Goal: Task Accomplishment & Management: Contribute content

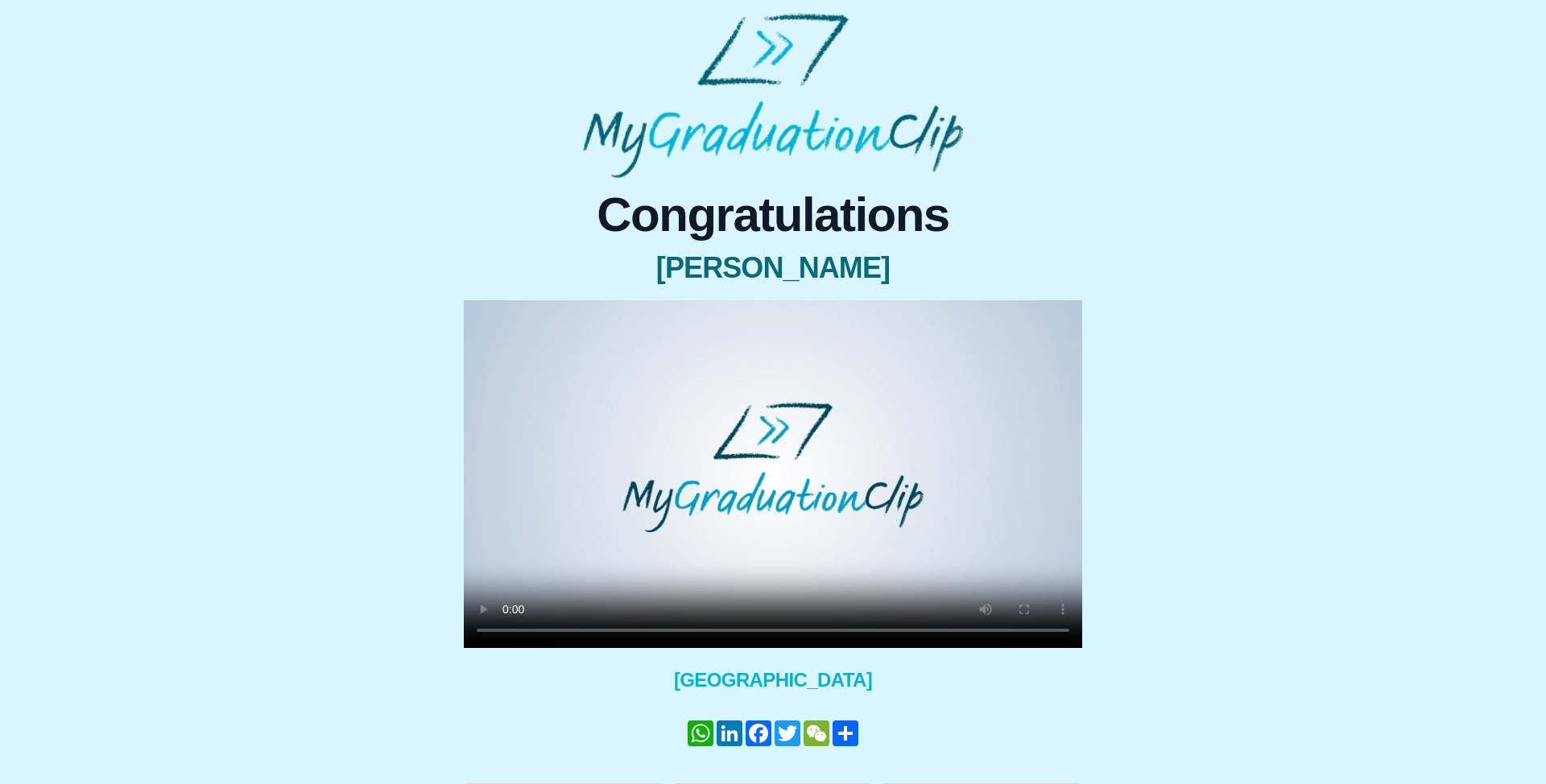
click at [735, 486] on video at bounding box center [773, 475] width 618 height 348
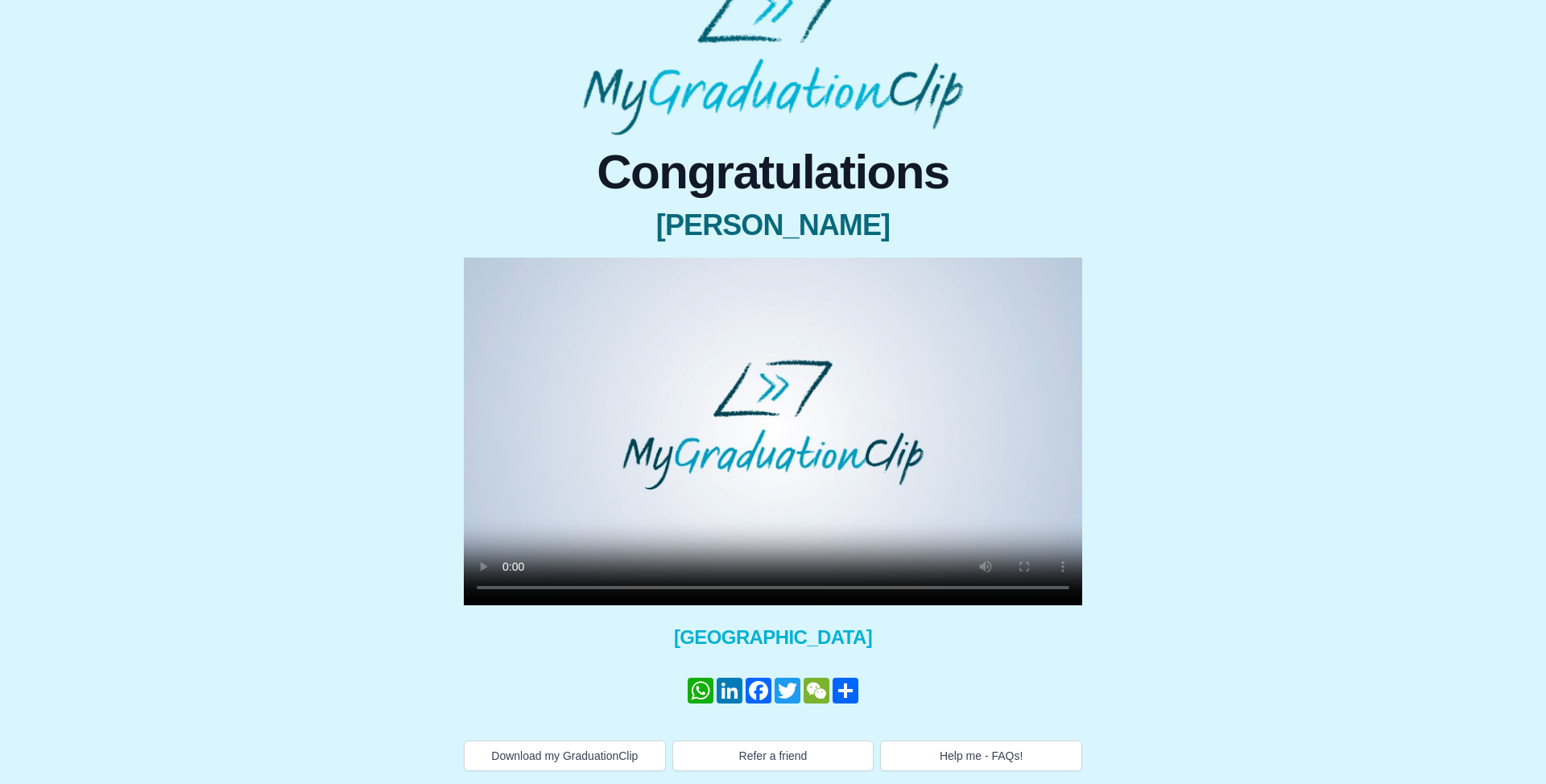
click at [738, 459] on video at bounding box center [773, 431] width 618 height 348
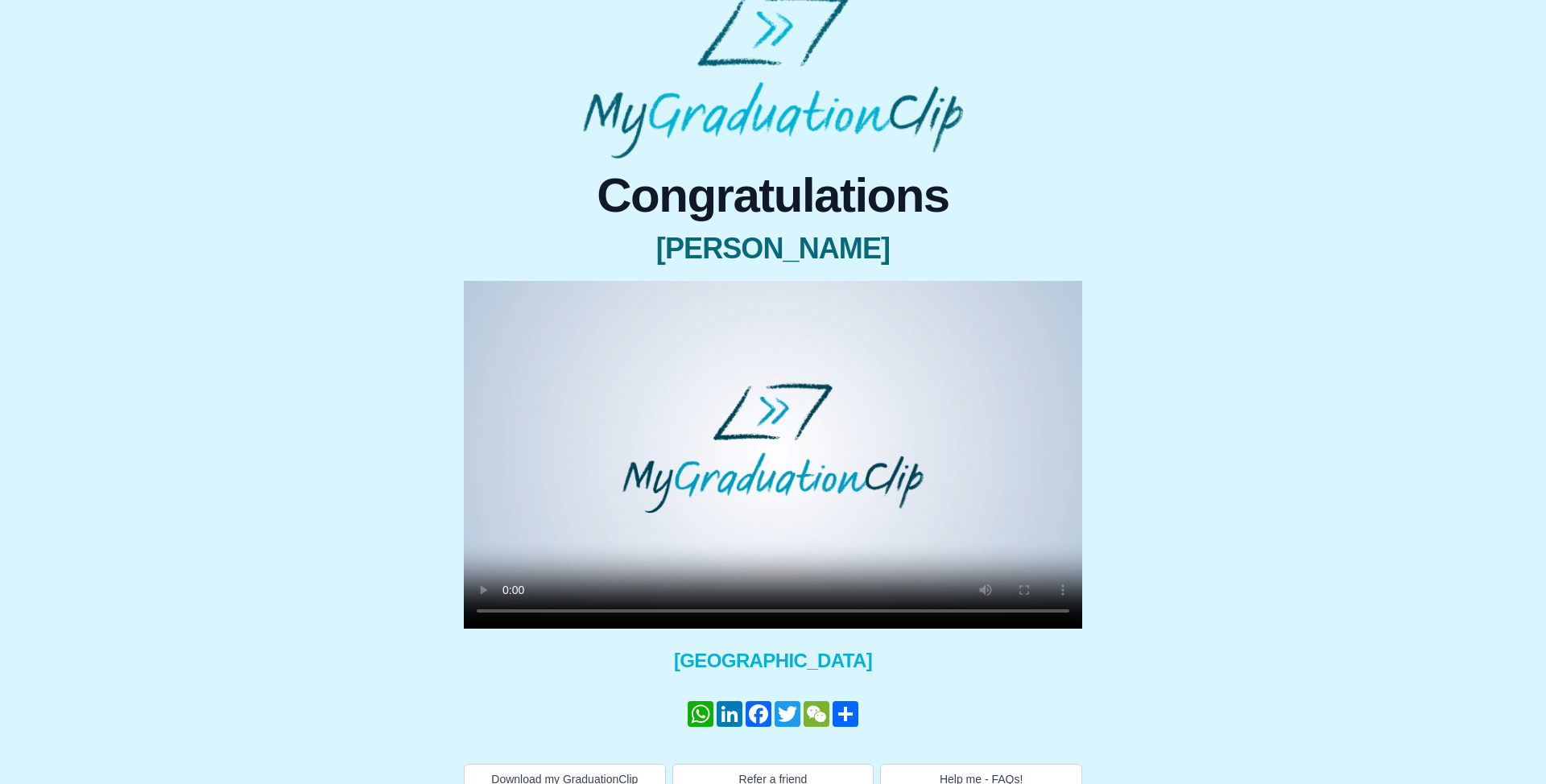
scroll to position [4, 0]
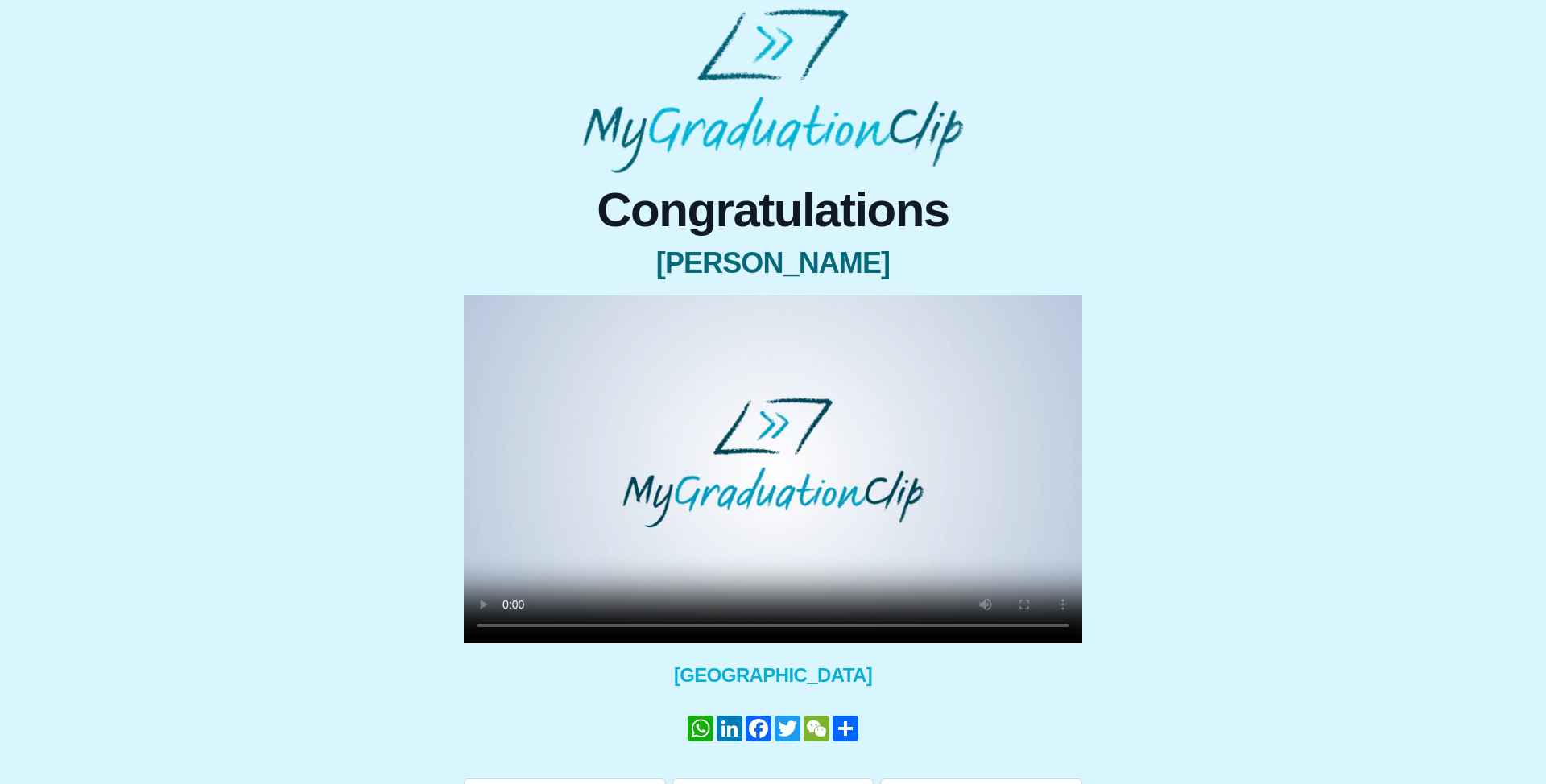
click at [841, 488] on video at bounding box center [773, 469] width 618 height 348
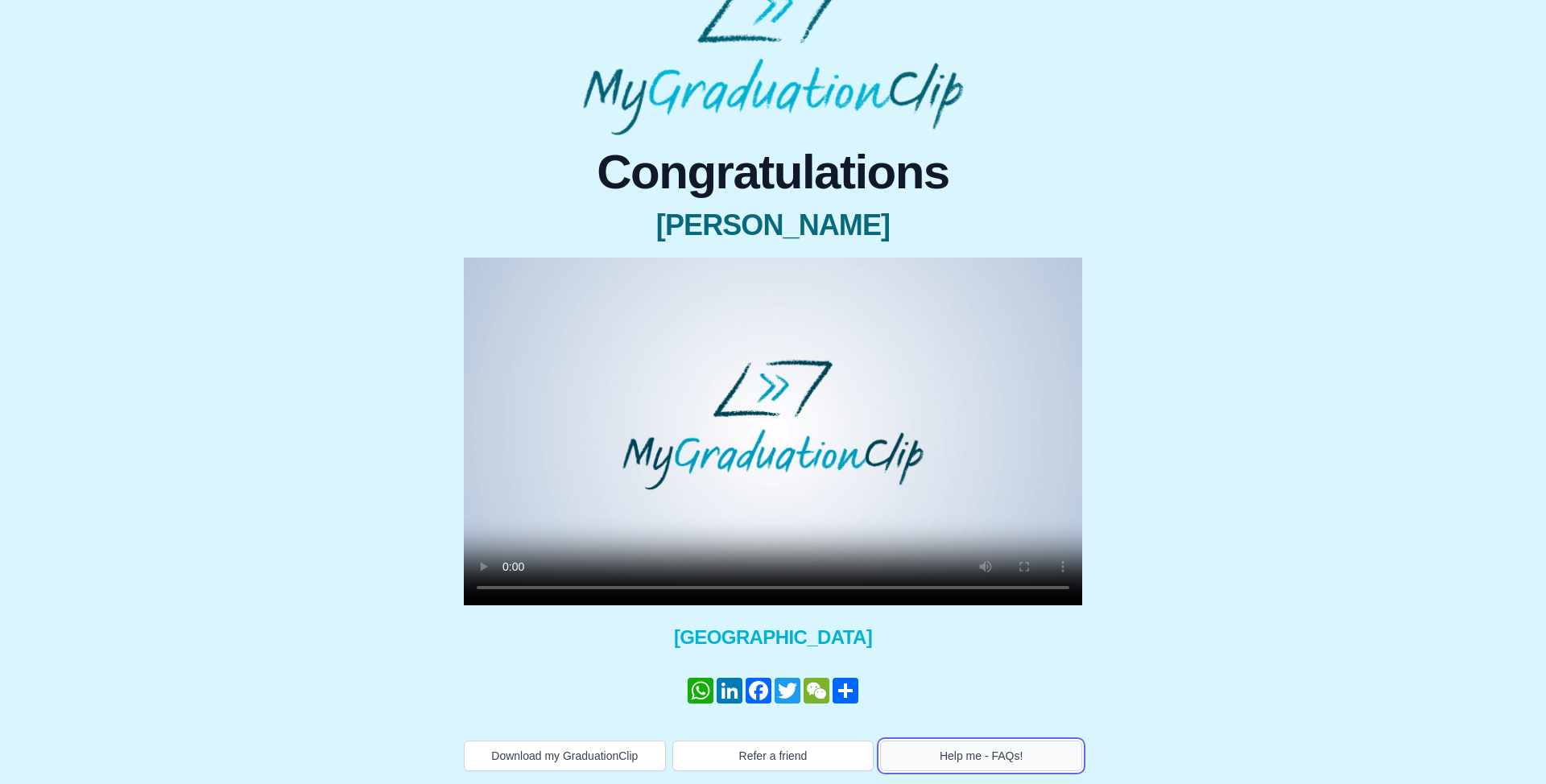
click at [1023, 750] on button "Help me - FAQs!" at bounding box center [981, 756] width 202 height 30
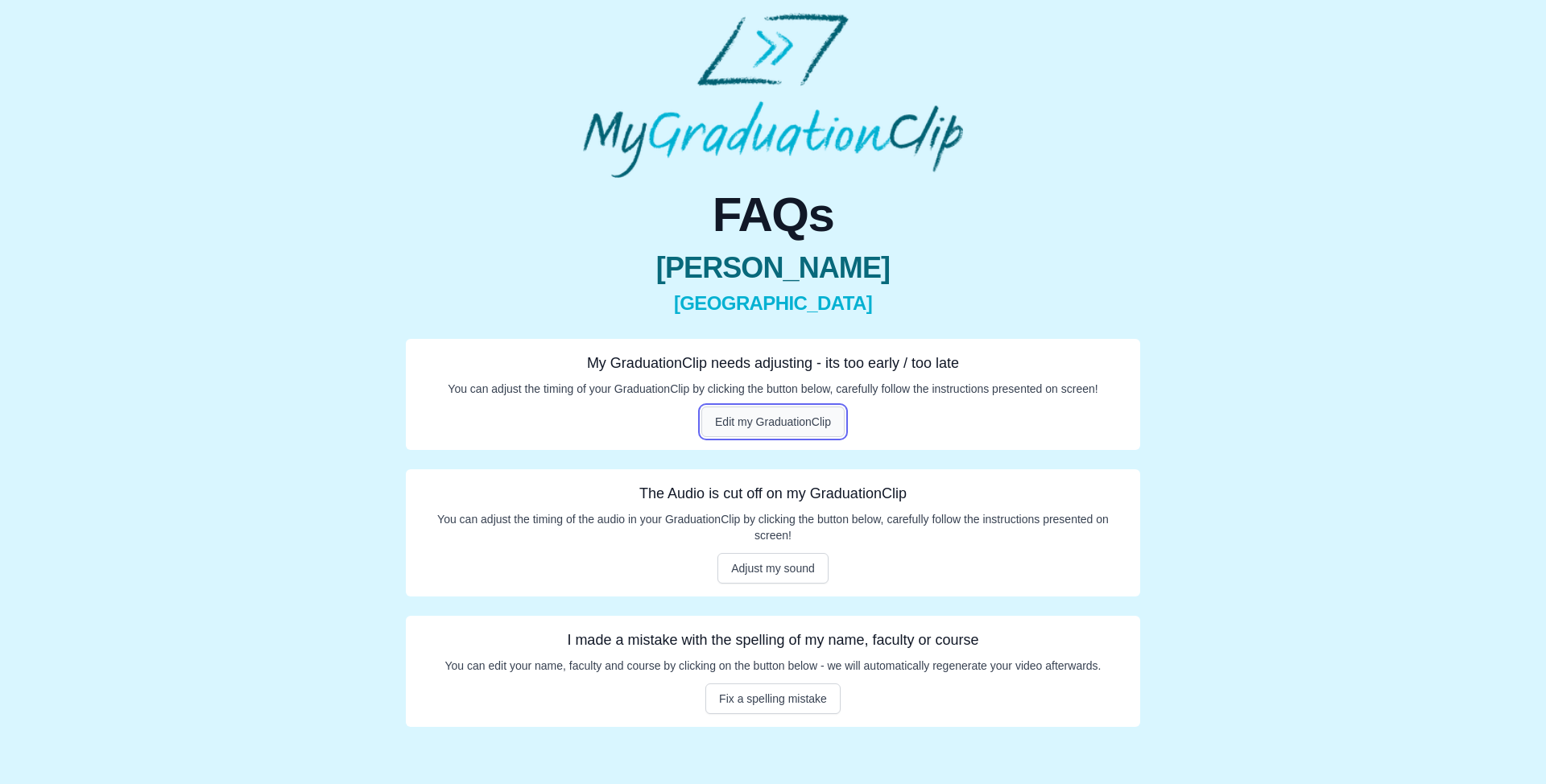
click at [812, 419] on button "Edit my GraduationClip" at bounding box center [773, 422] width 144 height 30
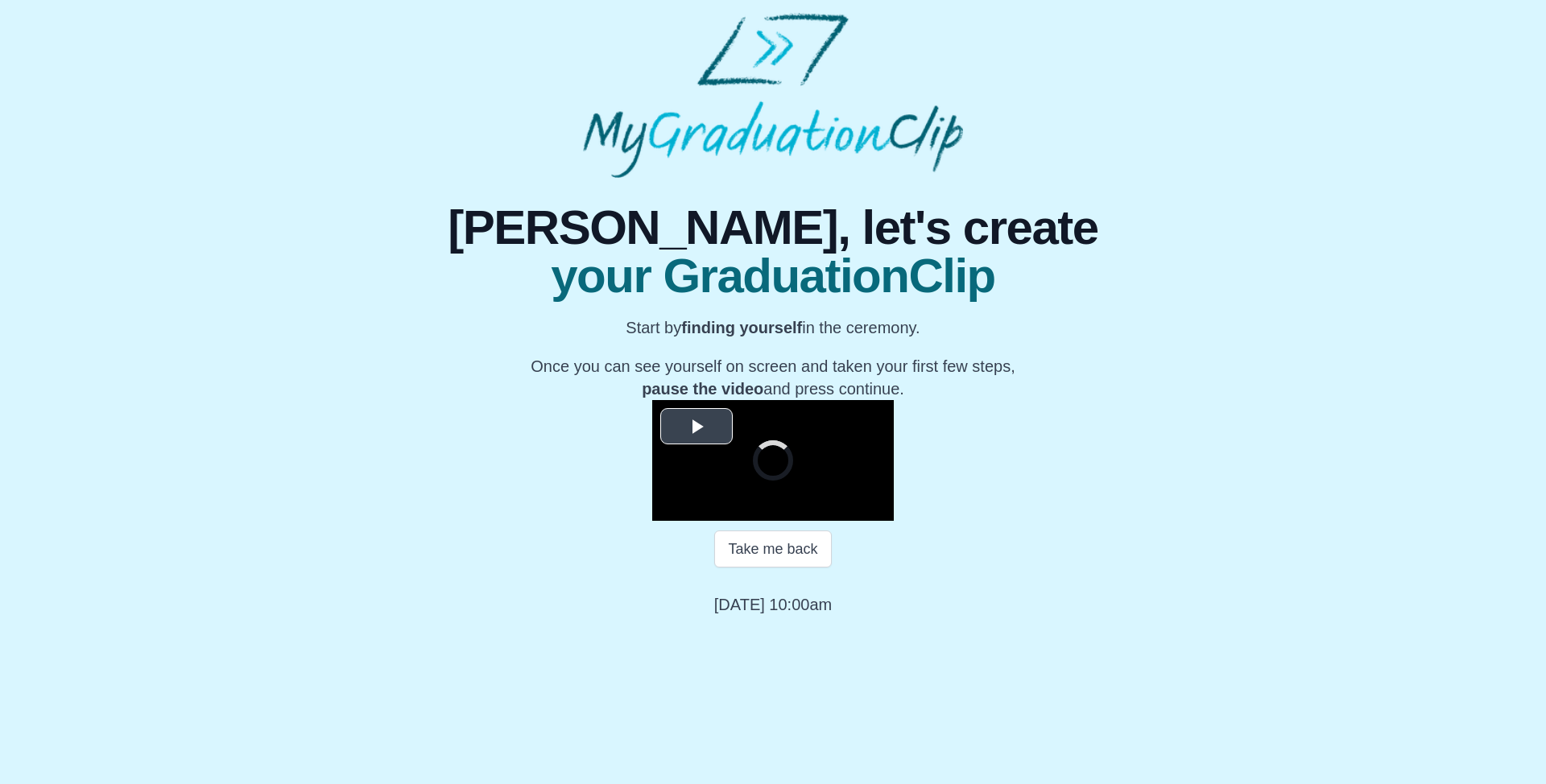
scroll to position [110, 0]
click at [772, 568] on button "Take me back" at bounding box center [773, 548] width 117 height 37
click at [762, 521] on video "Video Player" at bounding box center [773, 460] width 241 height 121
click at [714, 472] on video "Video Player" at bounding box center [773, 460] width 241 height 121
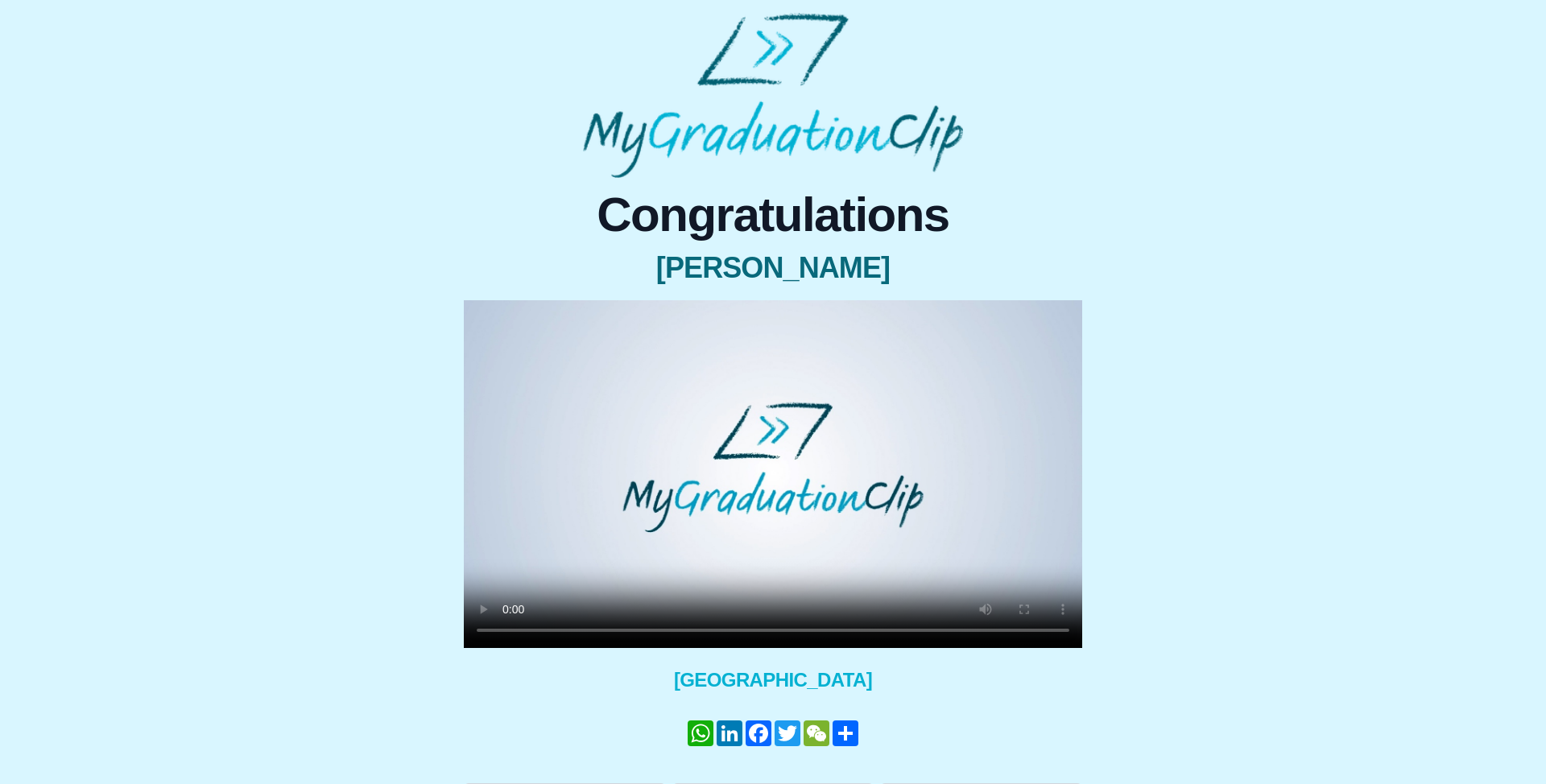
click at [773, 505] on video at bounding box center [773, 475] width 618 height 348
click at [1254, 239] on div "Congratulations Trisha Thavakumar × Share your GraduationClip now! WhatsApp Lin…" at bounding box center [773, 495] width 1520 height 636
click at [794, 568] on video at bounding box center [773, 475] width 618 height 348
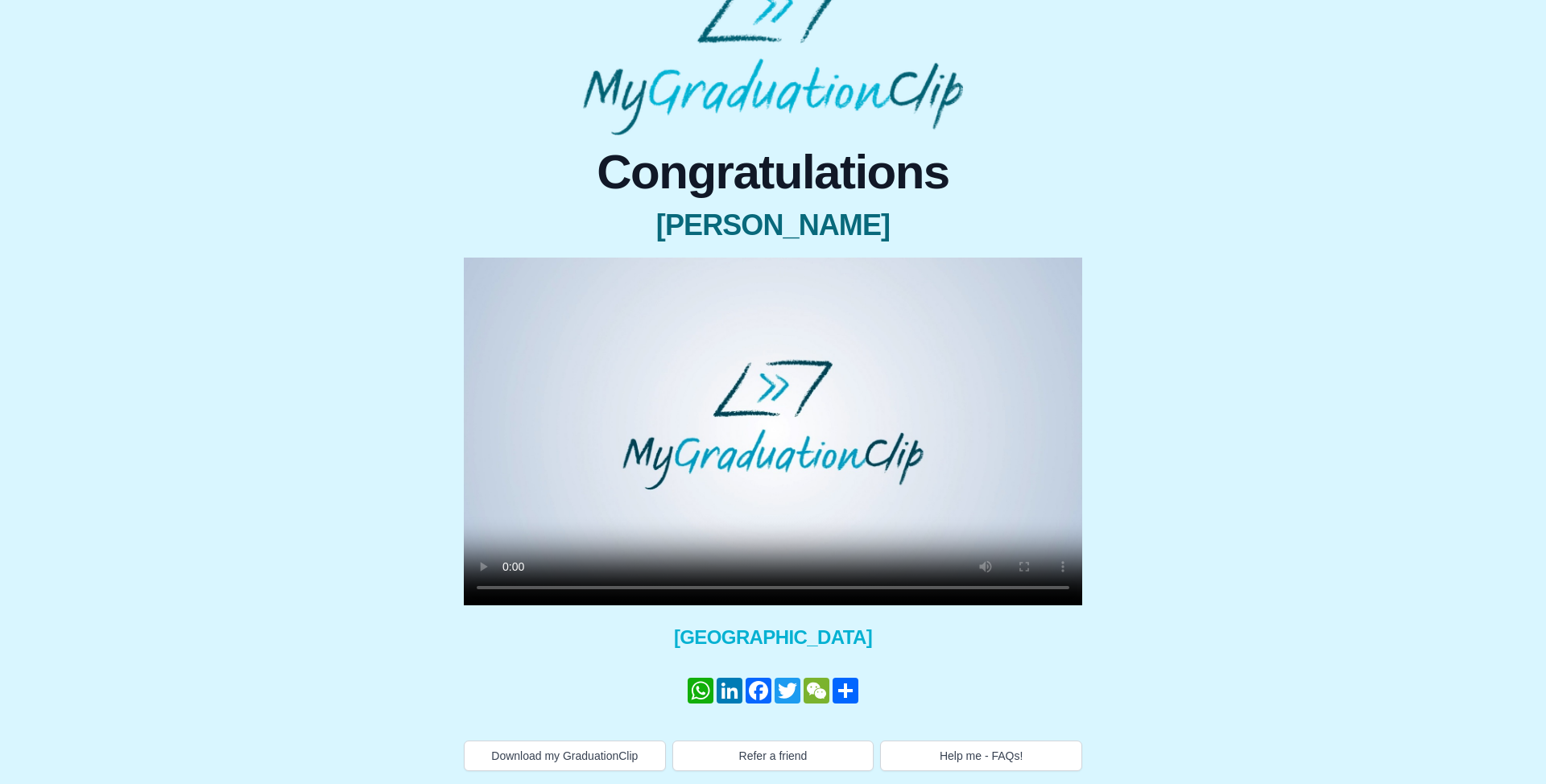
click at [914, 499] on video at bounding box center [773, 431] width 618 height 348
click at [980, 762] on button "Help me - FAQs!" at bounding box center [981, 756] width 202 height 30
click at [812, 354] on video at bounding box center [773, 431] width 618 height 348
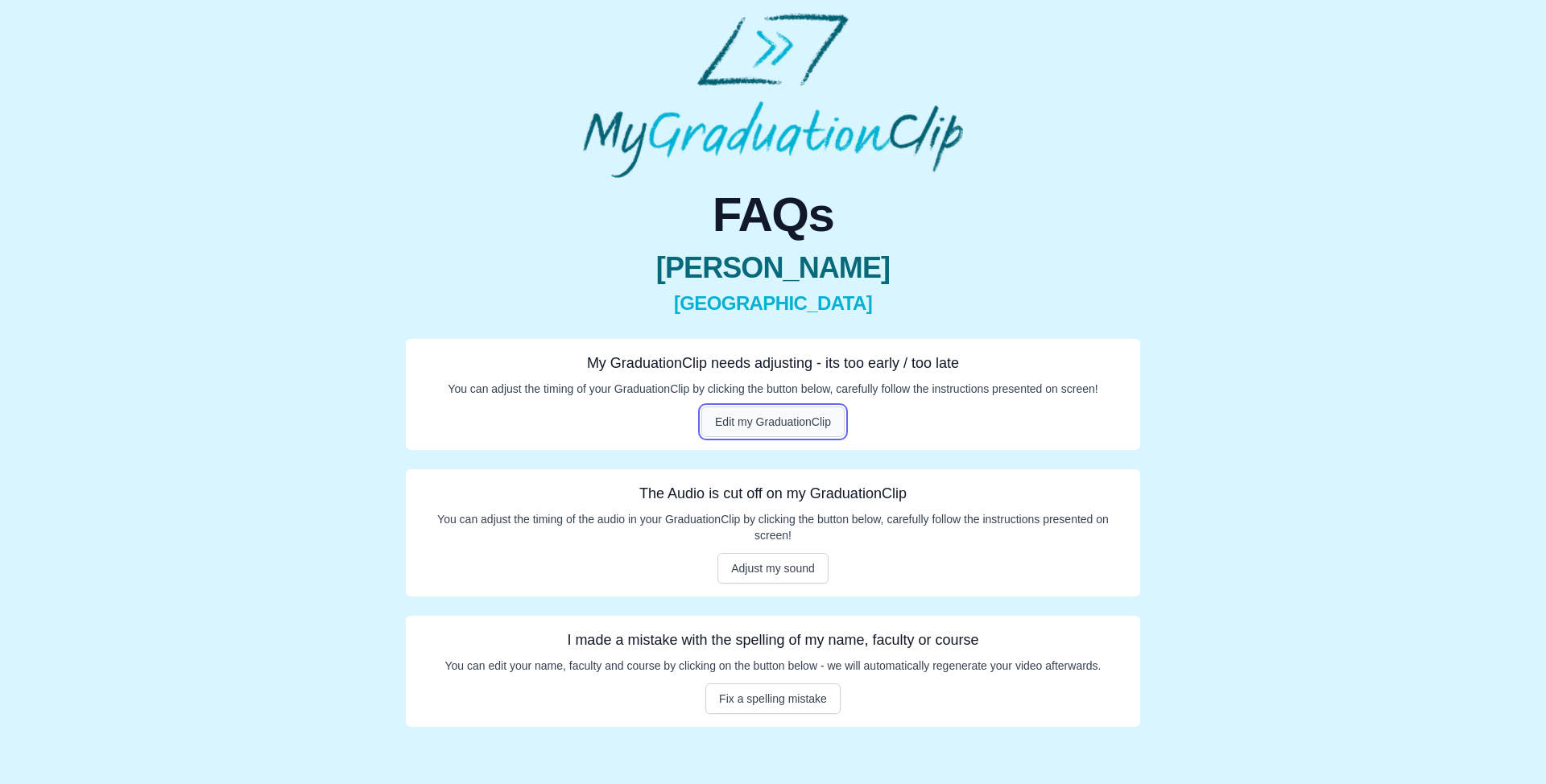
click at [739, 417] on button "Edit my GraduationClip" at bounding box center [773, 422] width 144 height 30
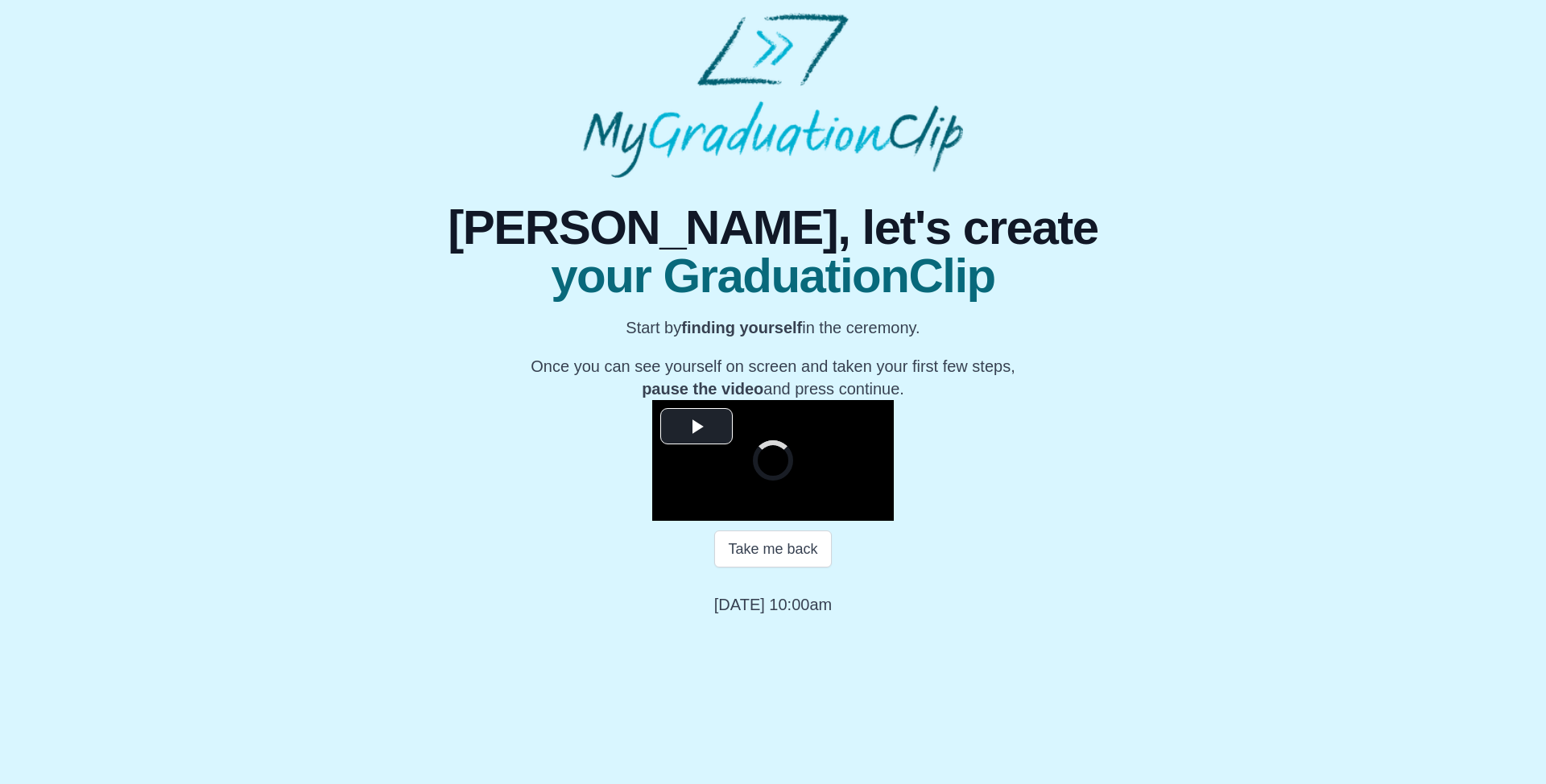
scroll to position [110, 0]
drag, startPoint x: 783, startPoint y: 692, endPoint x: 785, endPoint y: 671, distance: 21.1
click at [783, 568] on button "Take me back" at bounding box center [773, 548] width 117 height 37
click at [789, 521] on video "Video Player" at bounding box center [773, 460] width 241 height 121
click at [767, 521] on video "Video Player" at bounding box center [773, 460] width 241 height 121
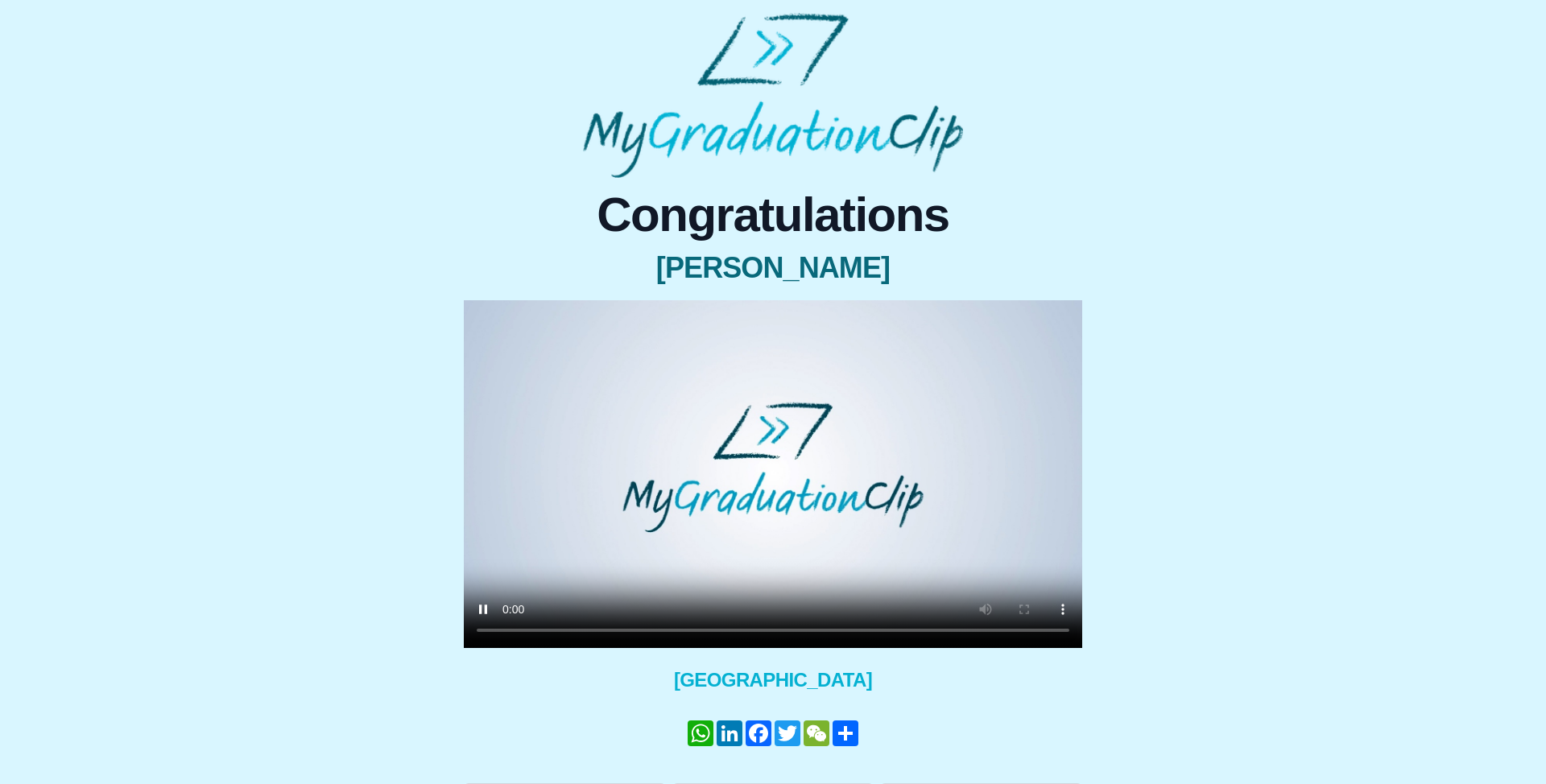
scroll to position [43, 0]
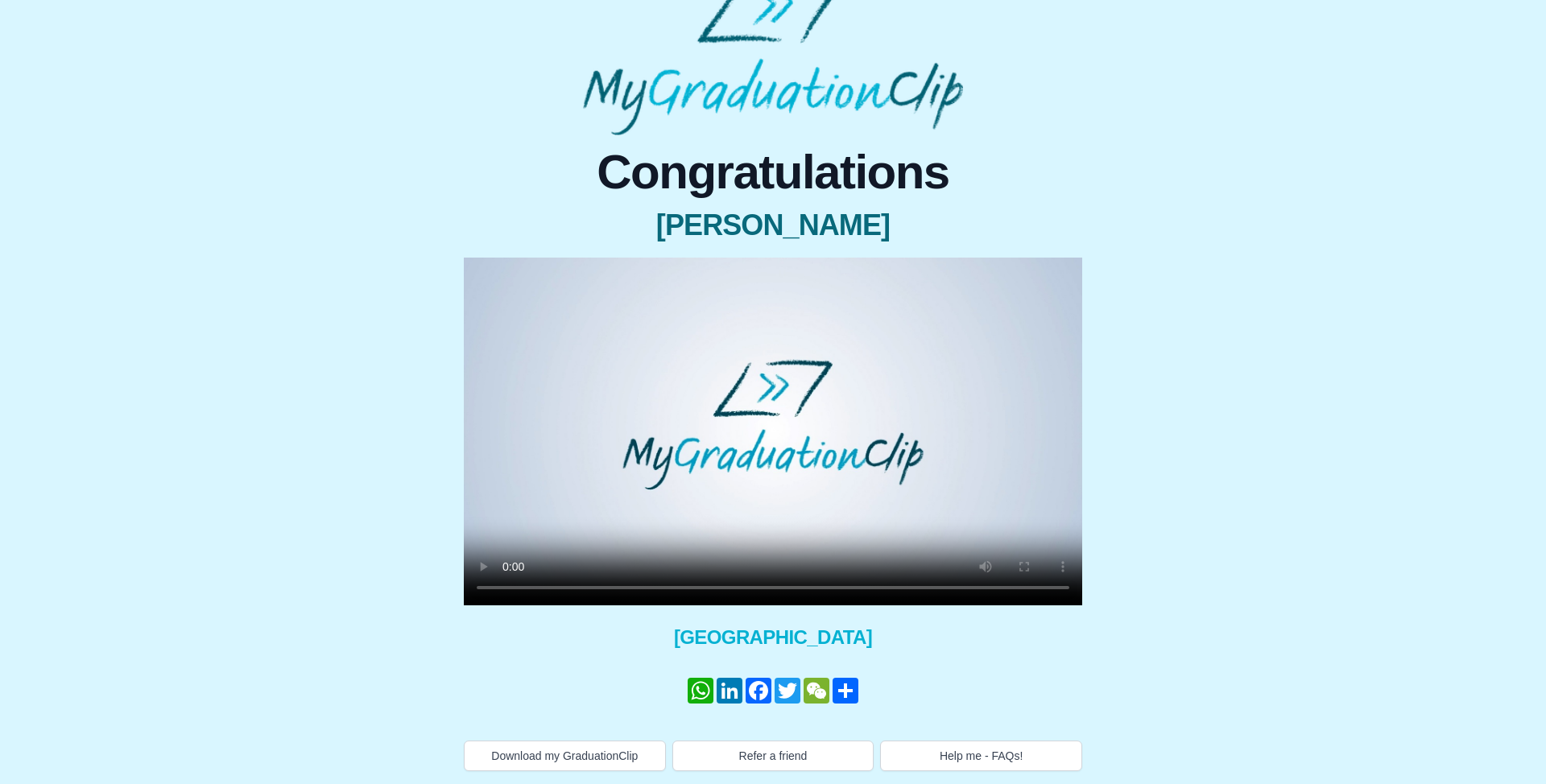
click at [715, 496] on video at bounding box center [773, 431] width 618 height 348
click at [1001, 756] on button "Help me - FAQs!" at bounding box center [981, 756] width 202 height 30
click at [694, 443] on video at bounding box center [773, 431] width 618 height 348
click at [694, 440] on video at bounding box center [773, 431] width 618 height 348
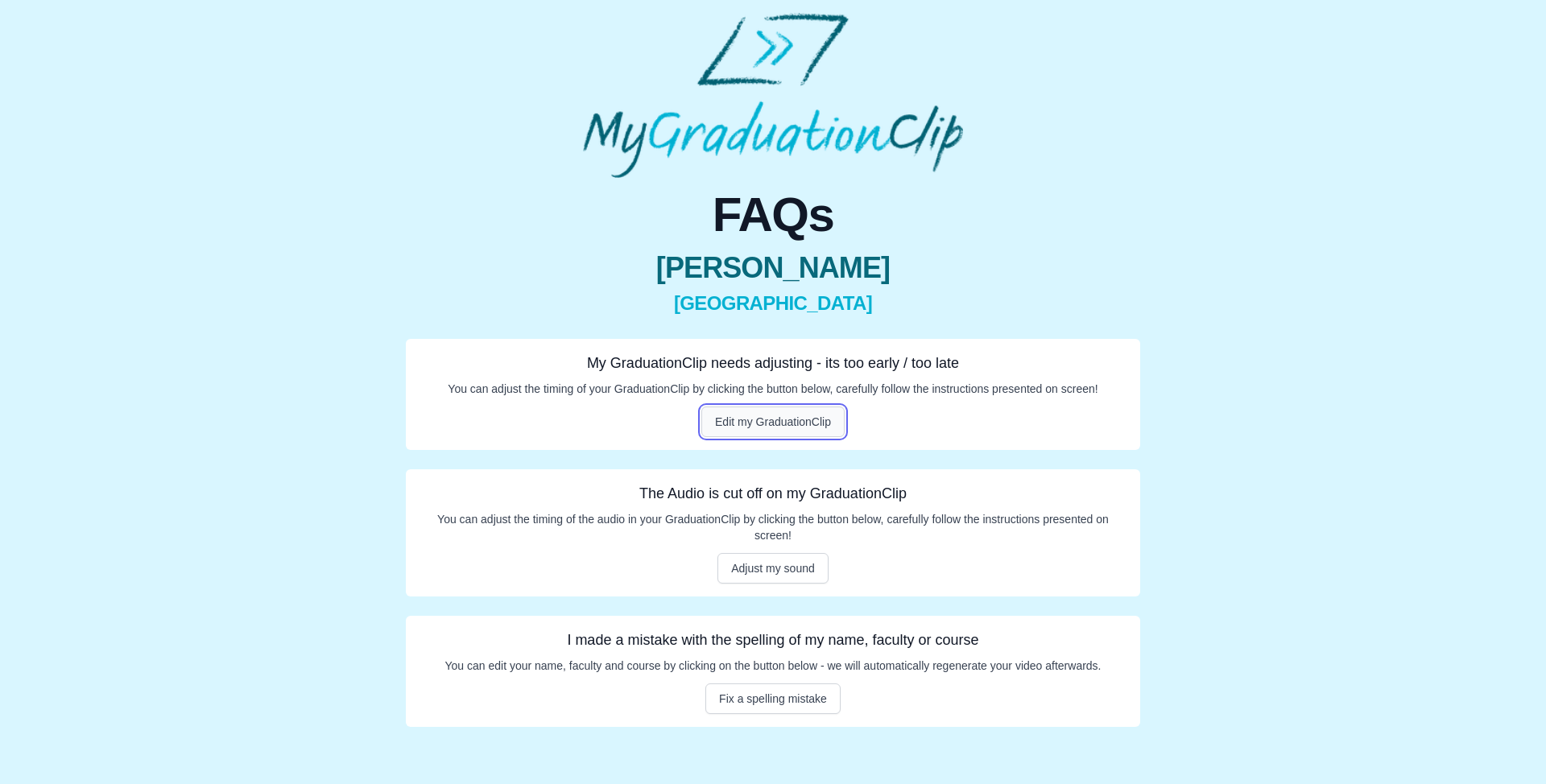
click at [733, 428] on button "Edit my GraduationClip" at bounding box center [773, 422] width 144 height 30
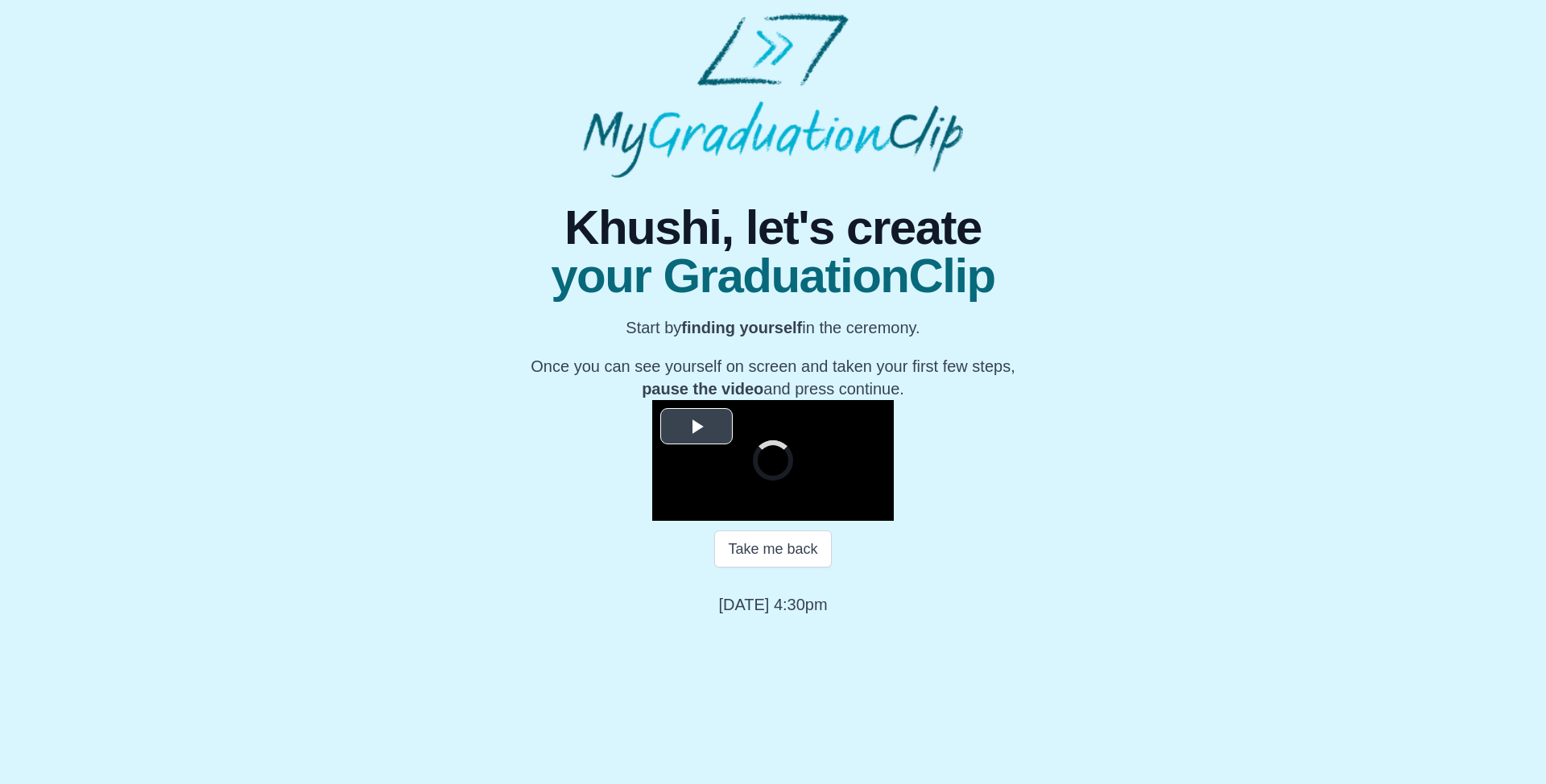
scroll to position [110, 0]
click at [766, 568] on button "Take me back" at bounding box center [773, 548] width 117 height 37
click at [894, 517] on video "Video Player" at bounding box center [773, 460] width 241 height 121
click at [894, 521] on video "Video Player" at bounding box center [773, 460] width 241 height 121
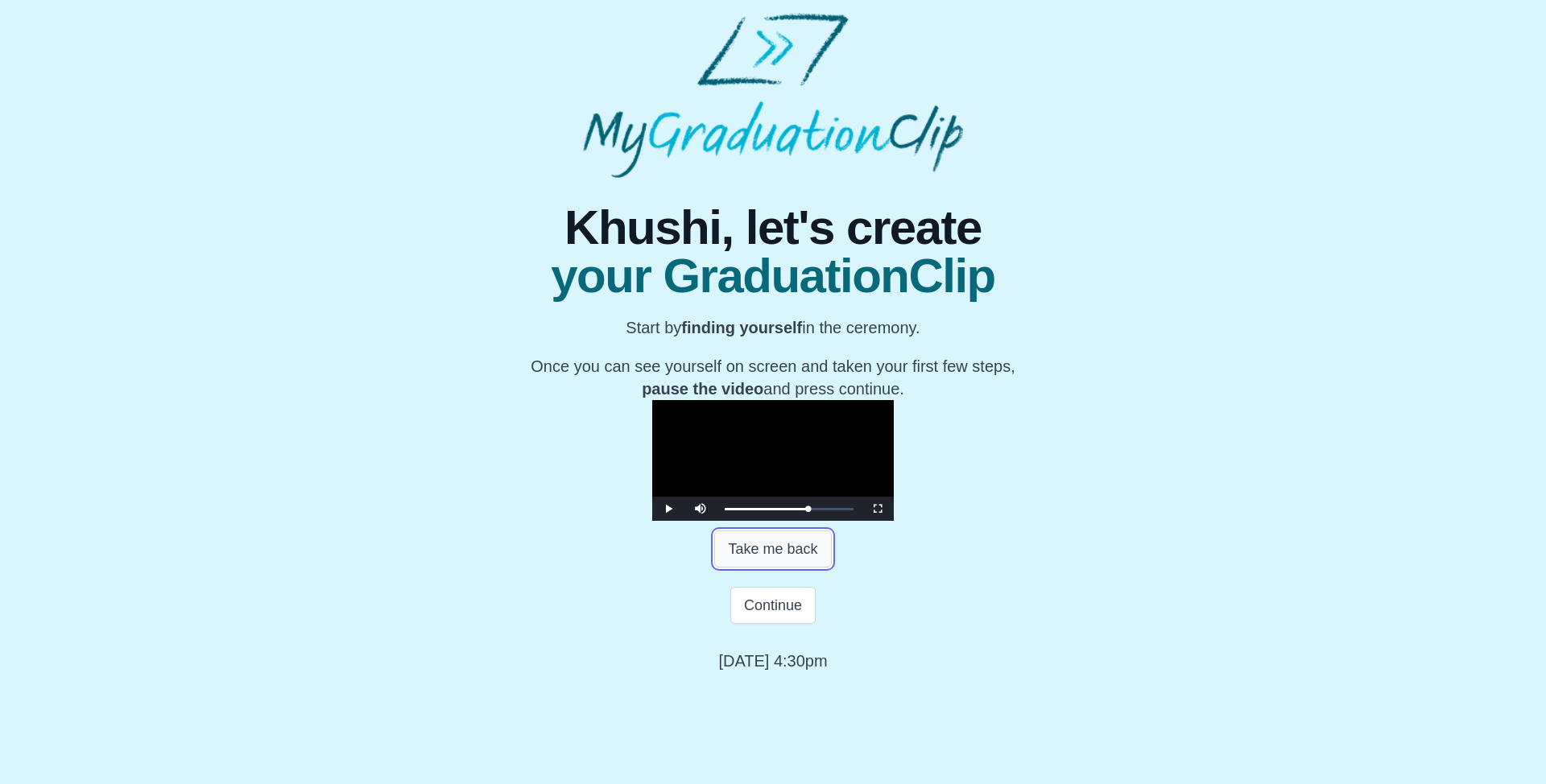
click at [768, 568] on button "Take me back" at bounding box center [773, 548] width 117 height 37
click at [807, 511] on div "0:55:06 Progress : 0%" at bounding box center [766, 509] width 83 height 4
click at [838, 503] on video "Video Player" at bounding box center [773, 460] width 241 height 121
click at [865, 515] on video "Video Player" at bounding box center [773, 460] width 241 height 121
click at [799, 624] on button "Continue" at bounding box center [773, 605] width 85 height 37
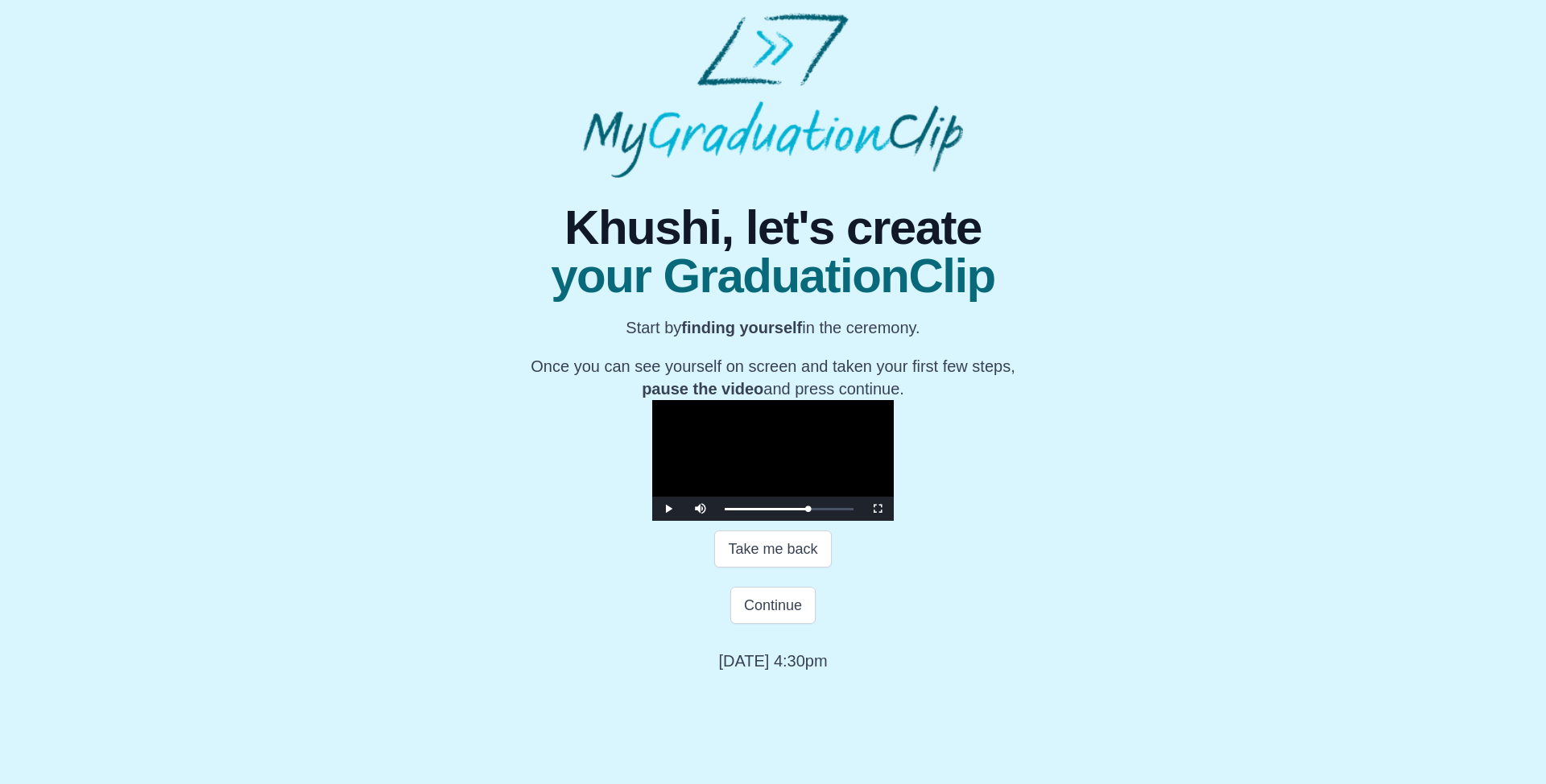
scroll to position [0, 0]
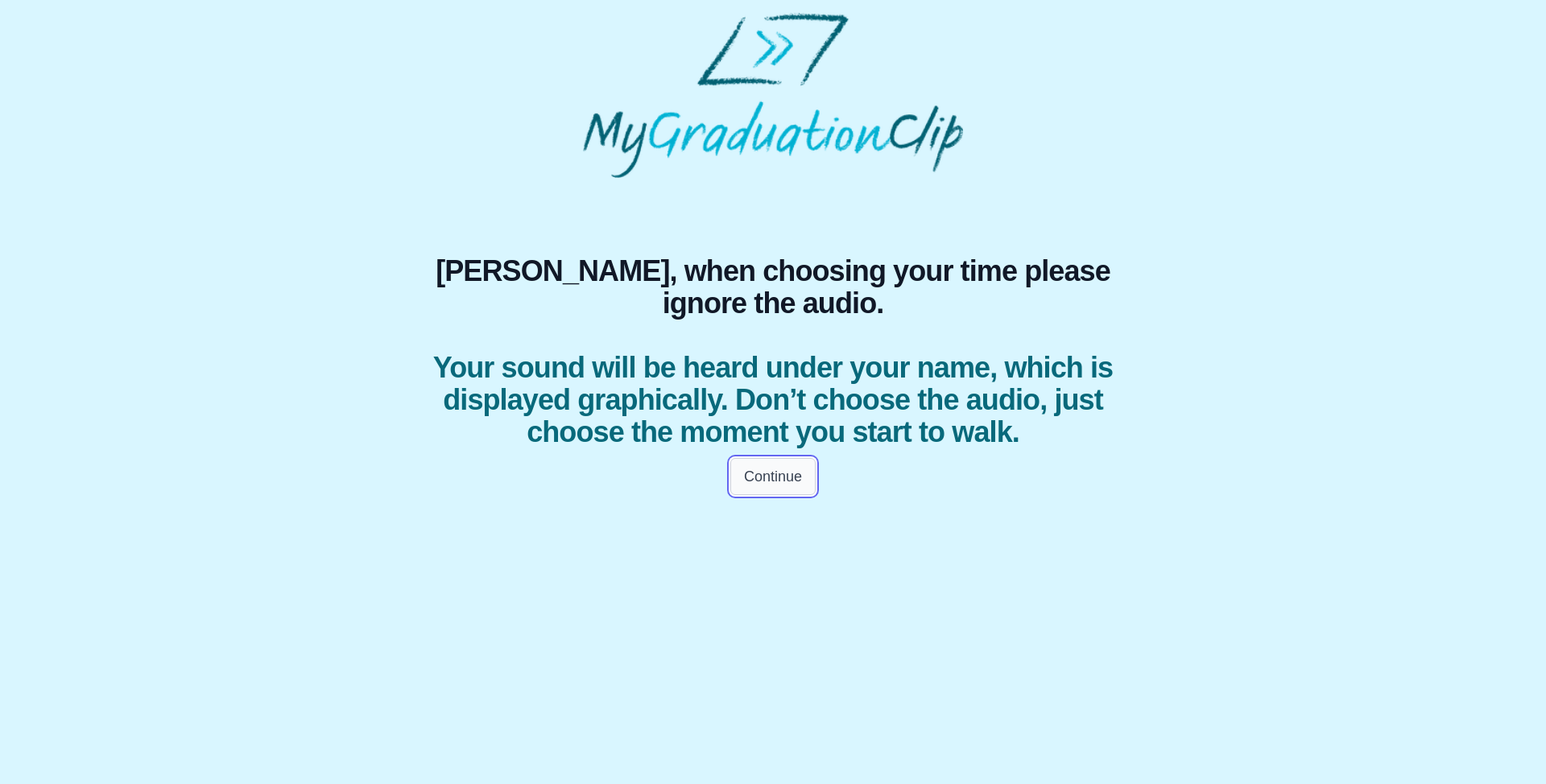
click at [769, 480] on button "Continue" at bounding box center [773, 476] width 85 height 37
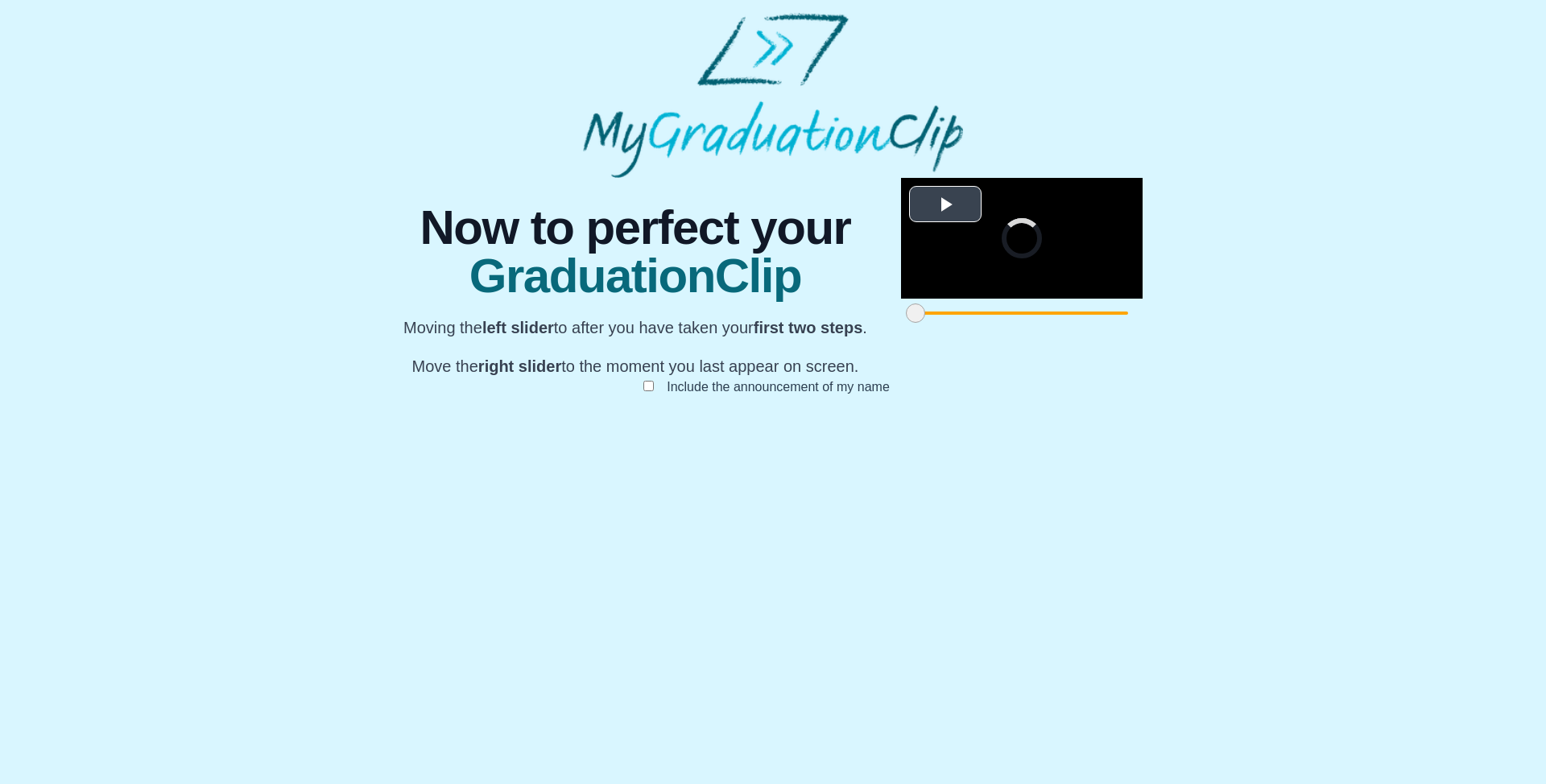
scroll to position [72, 0]
drag, startPoint x: 447, startPoint y: 707, endPoint x: 593, endPoint y: 701, distance: 146.1
click at [1052, 323] on span at bounding box center [1061, 313] width 20 height 20
drag, startPoint x: 1096, startPoint y: 710, endPoint x: 858, endPoint y: 701, distance: 238.2
click at [1323, 323] on span at bounding box center [1333, 313] width 20 height 20
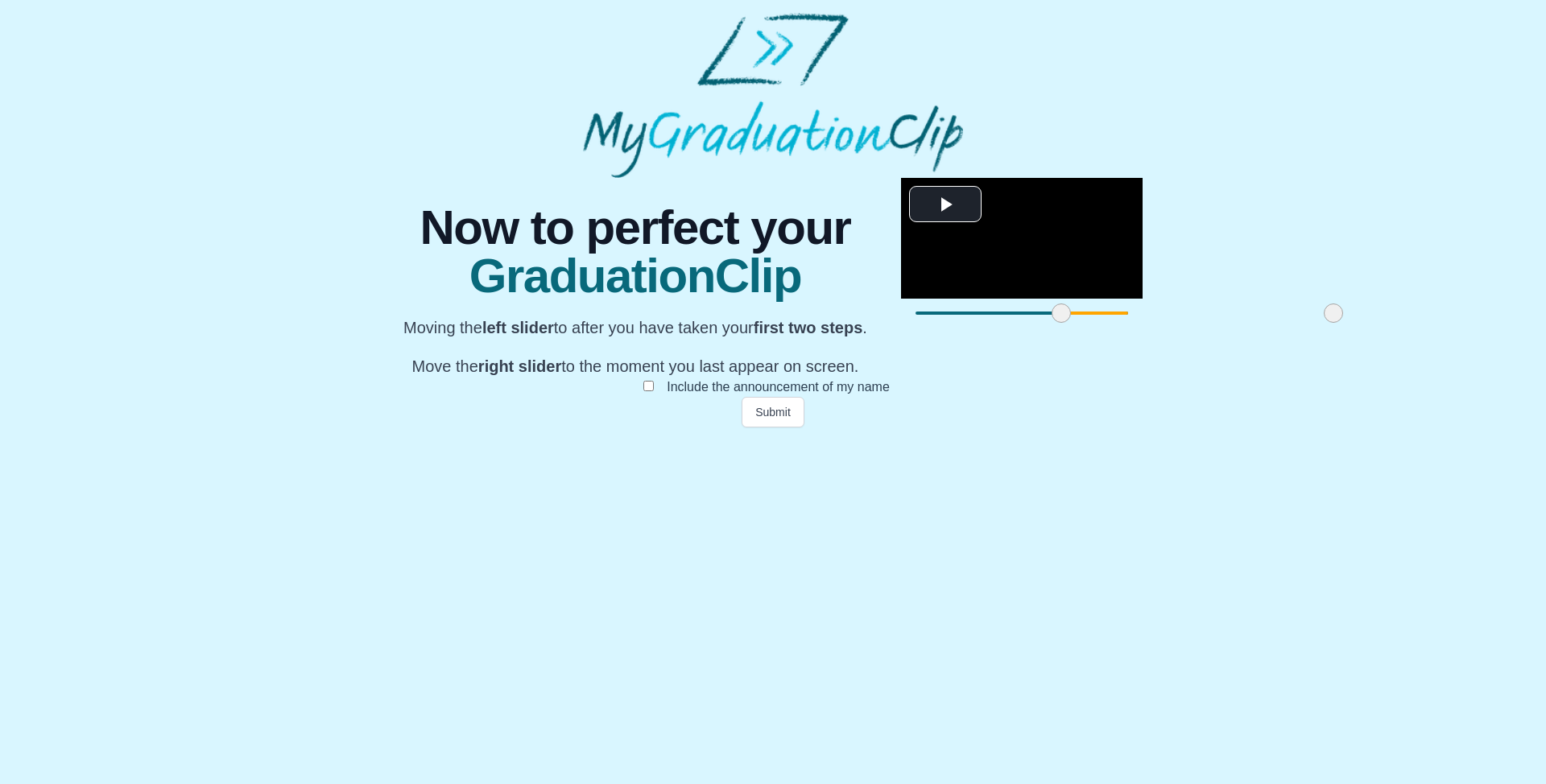
click at [786, 428] on div "Submit" at bounding box center [773, 412] width 773 height 30
click at [785, 428] on button "Submit" at bounding box center [773, 412] width 63 height 30
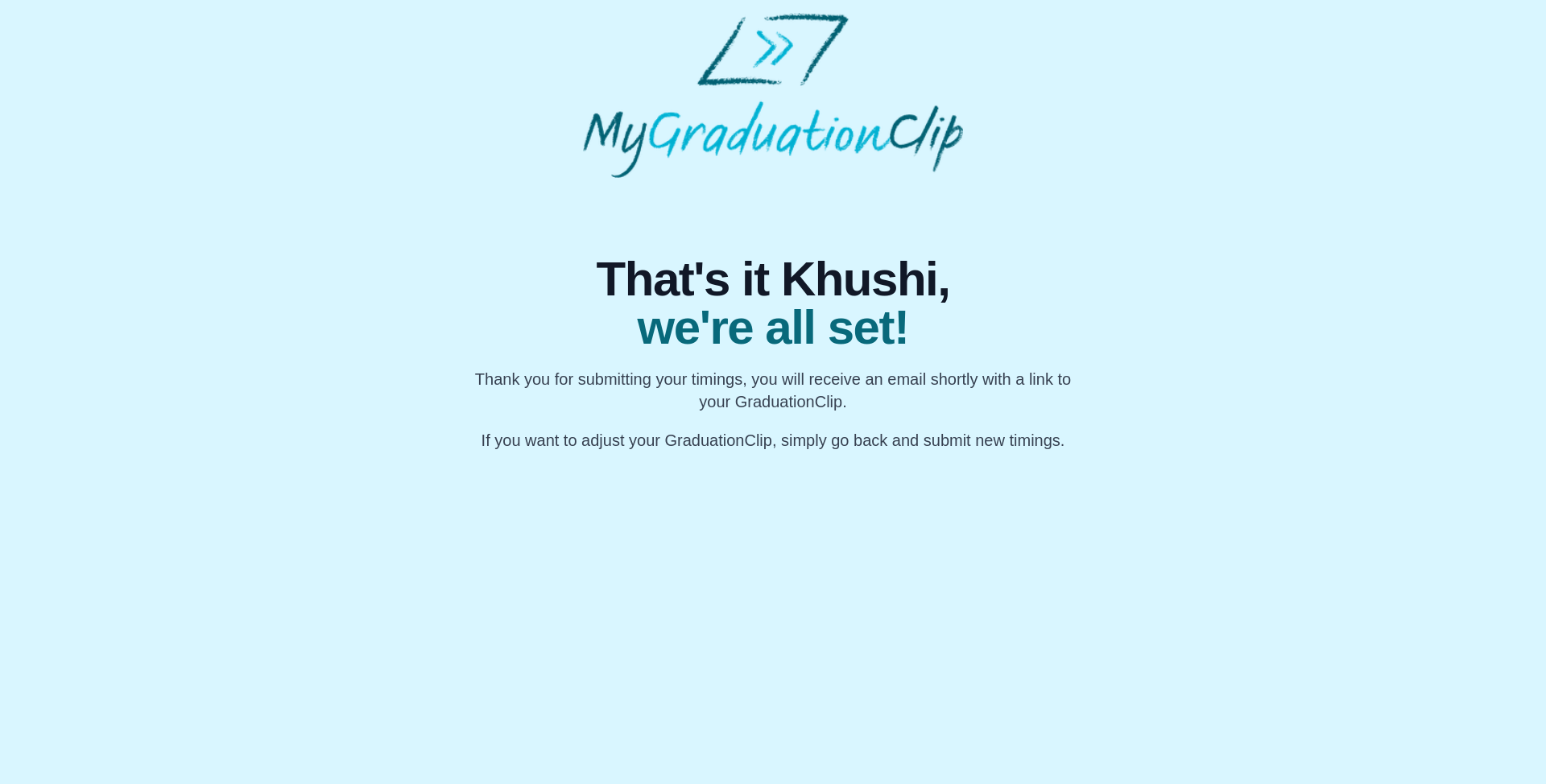
scroll to position [0, 0]
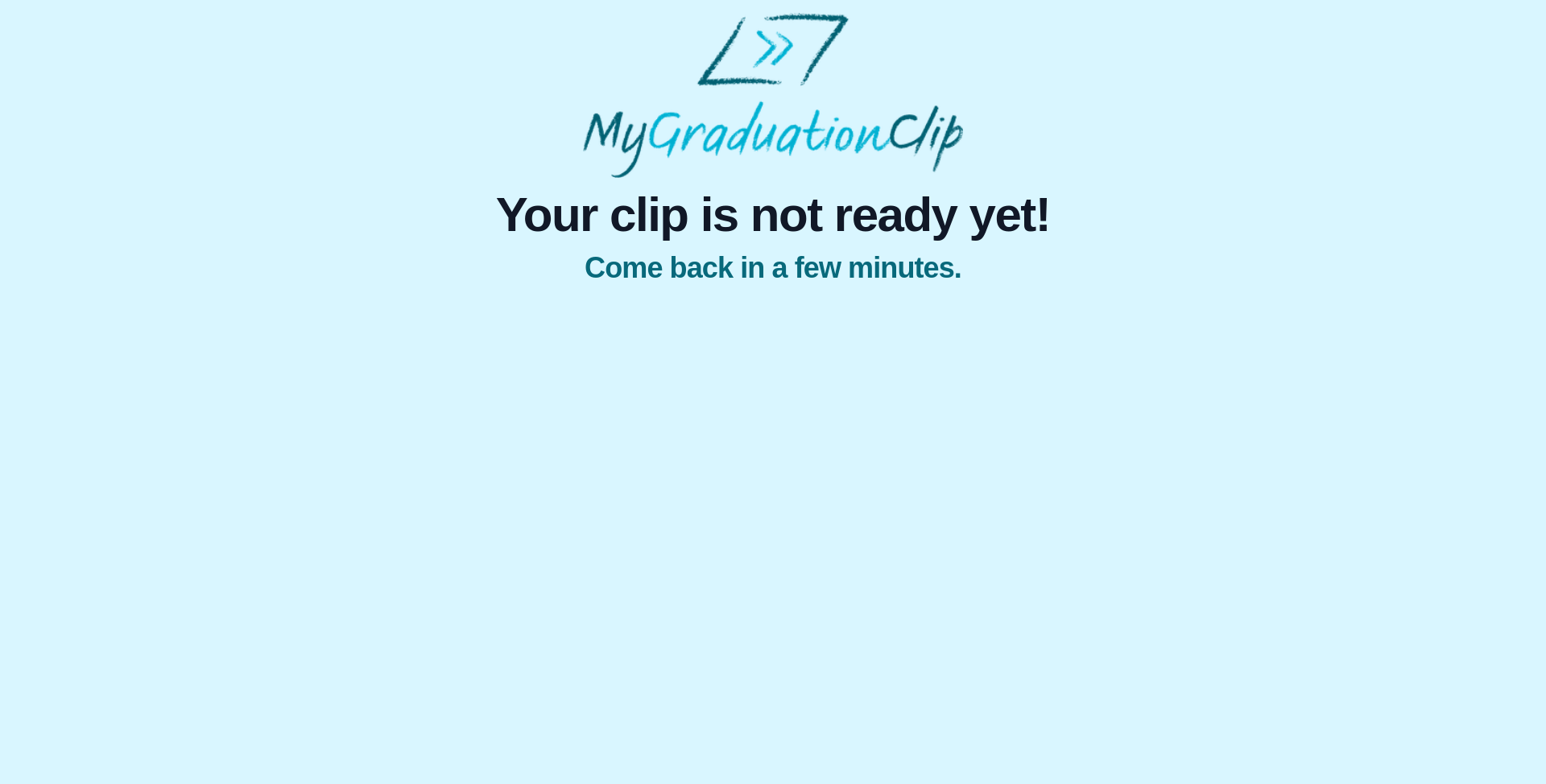
click at [1214, 185] on div "Your clip is not ready yet! Come back in a few minutes." at bounding box center [773, 234] width 1520 height 113
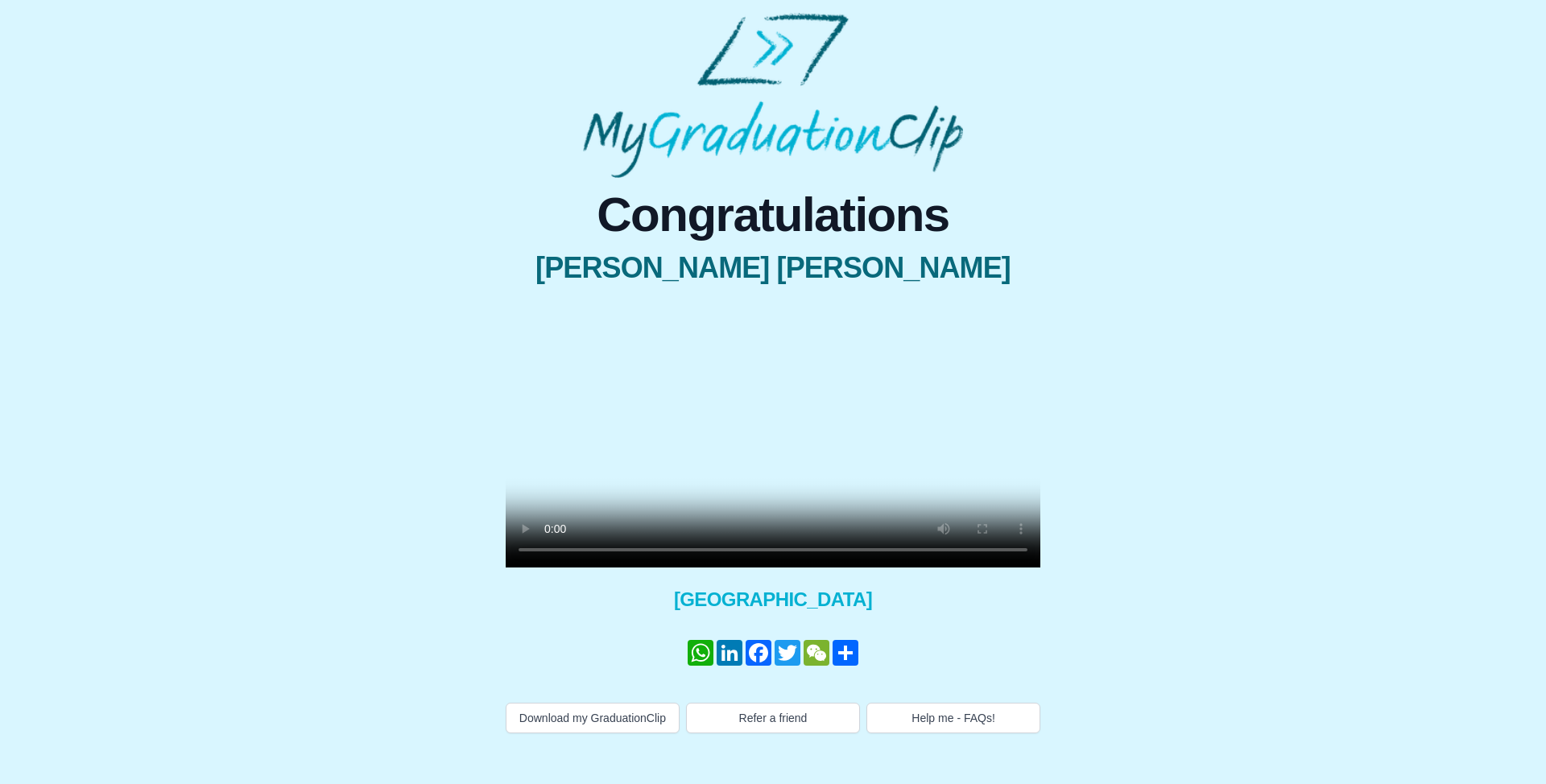
click at [774, 559] on video at bounding box center [773, 434] width 535 height 267
click at [970, 734] on button "Help me - FAQs!" at bounding box center [954, 718] width 174 height 30
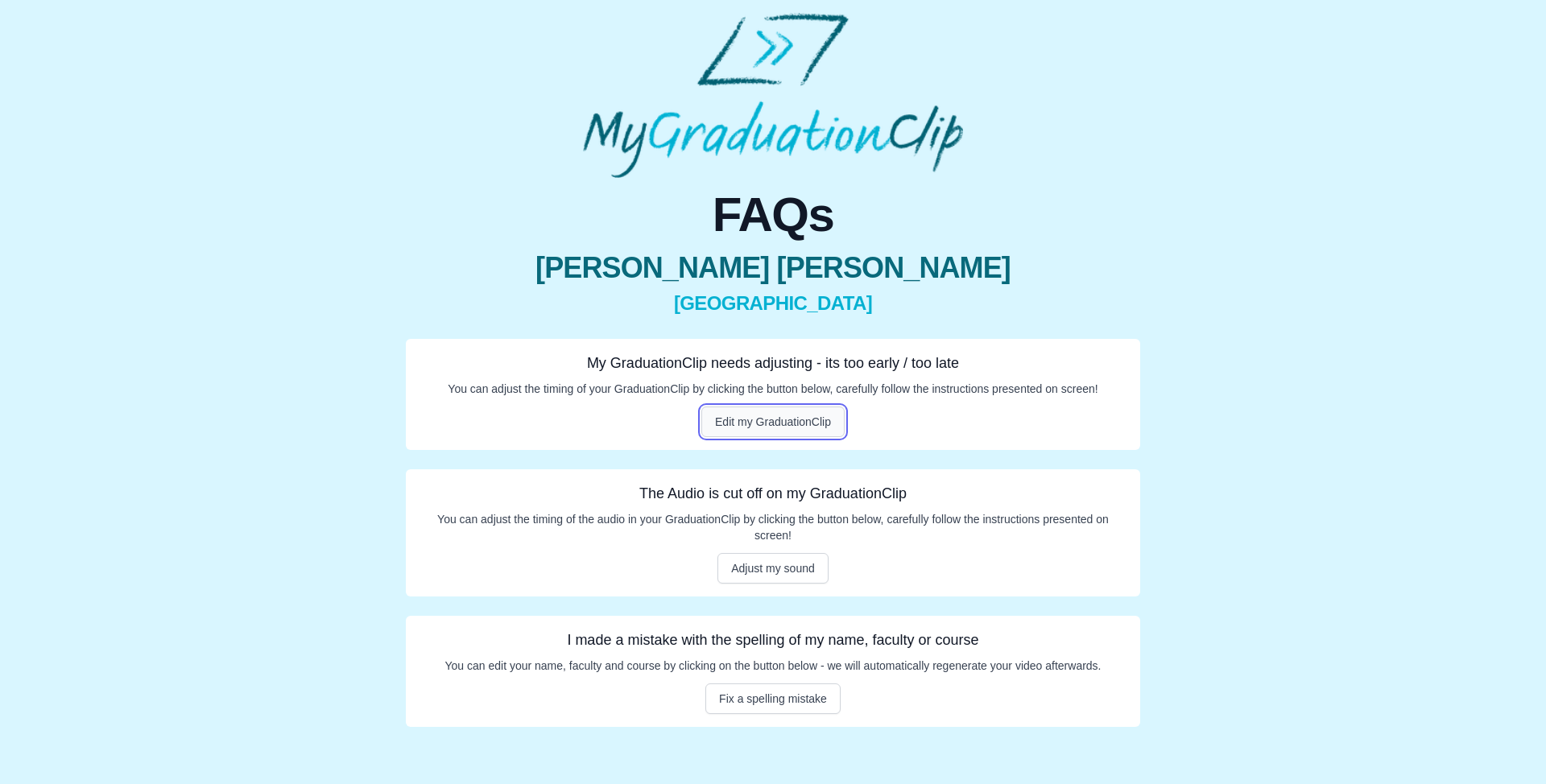
click at [788, 422] on button "Edit my GraduationClip" at bounding box center [773, 422] width 144 height 30
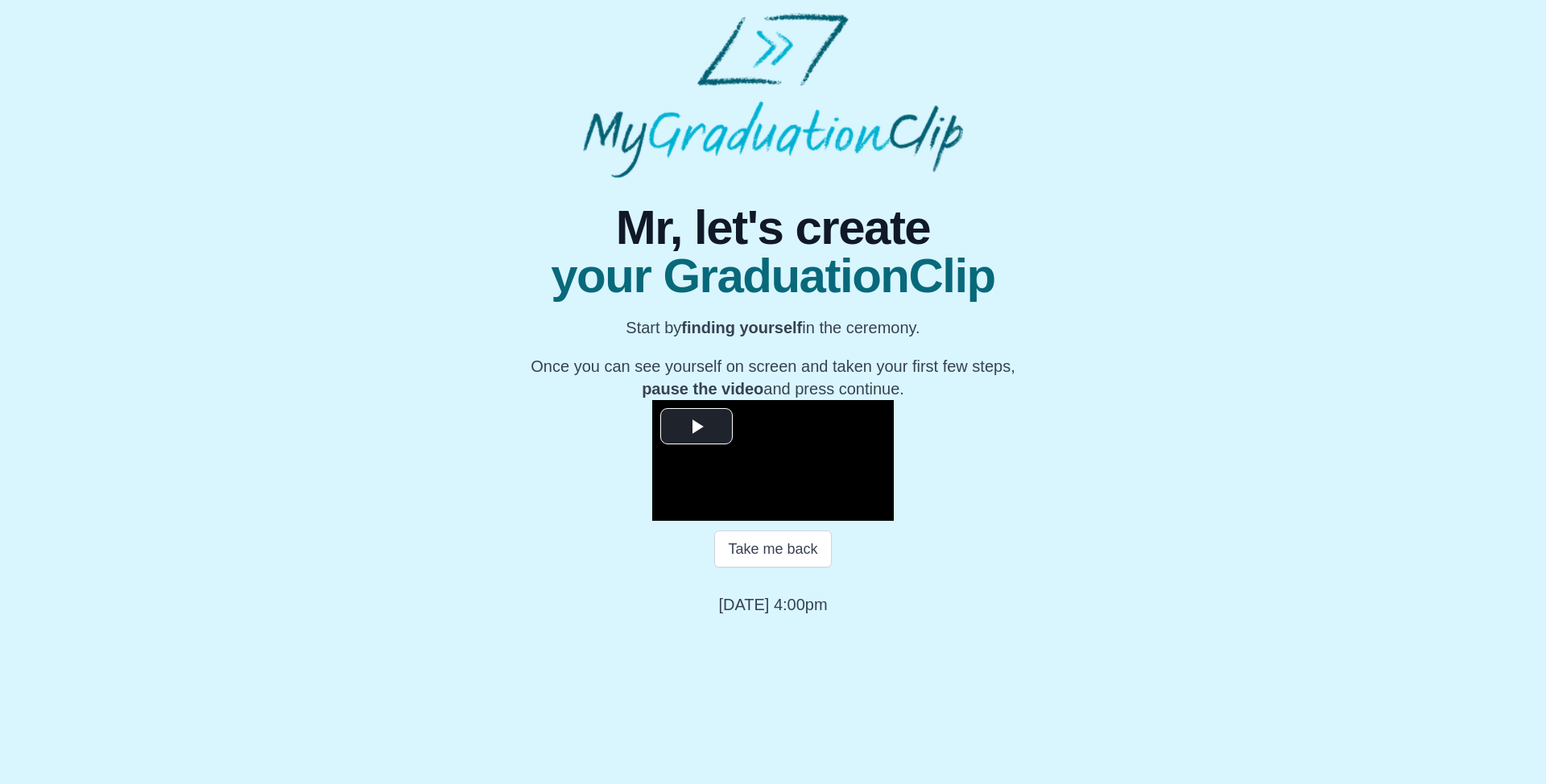
scroll to position [110, 0]
click at [877, 420] on video "Video Player" at bounding box center [773, 460] width 241 height 121
click at [868, 449] on video "Video Player" at bounding box center [773, 460] width 241 height 121
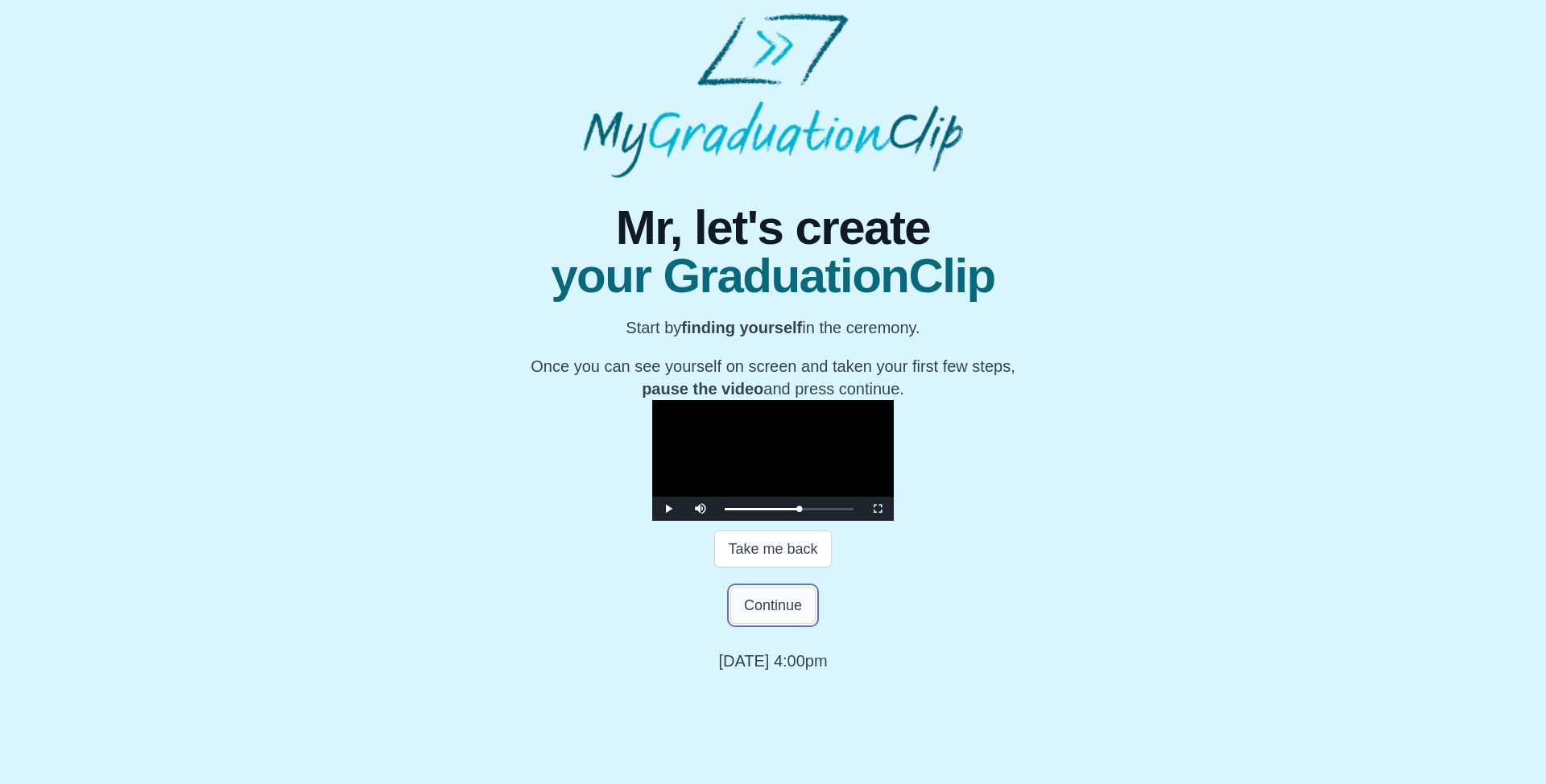
click at [738, 624] on button "Continue" at bounding box center [773, 605] width 85 height 37
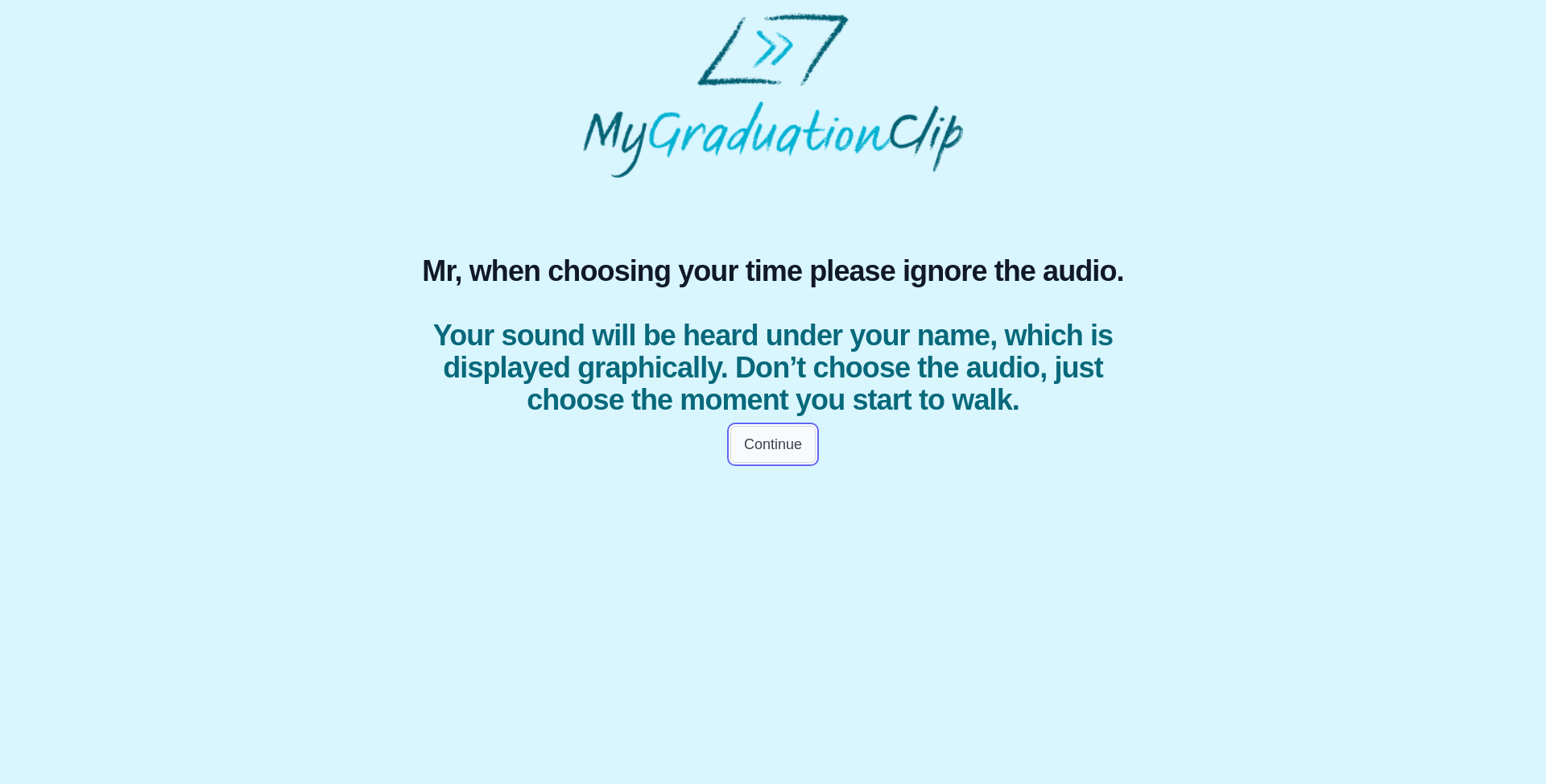
click at [750, 454] on button "Continue" at bounding box center [773, 444] width 85 height 37
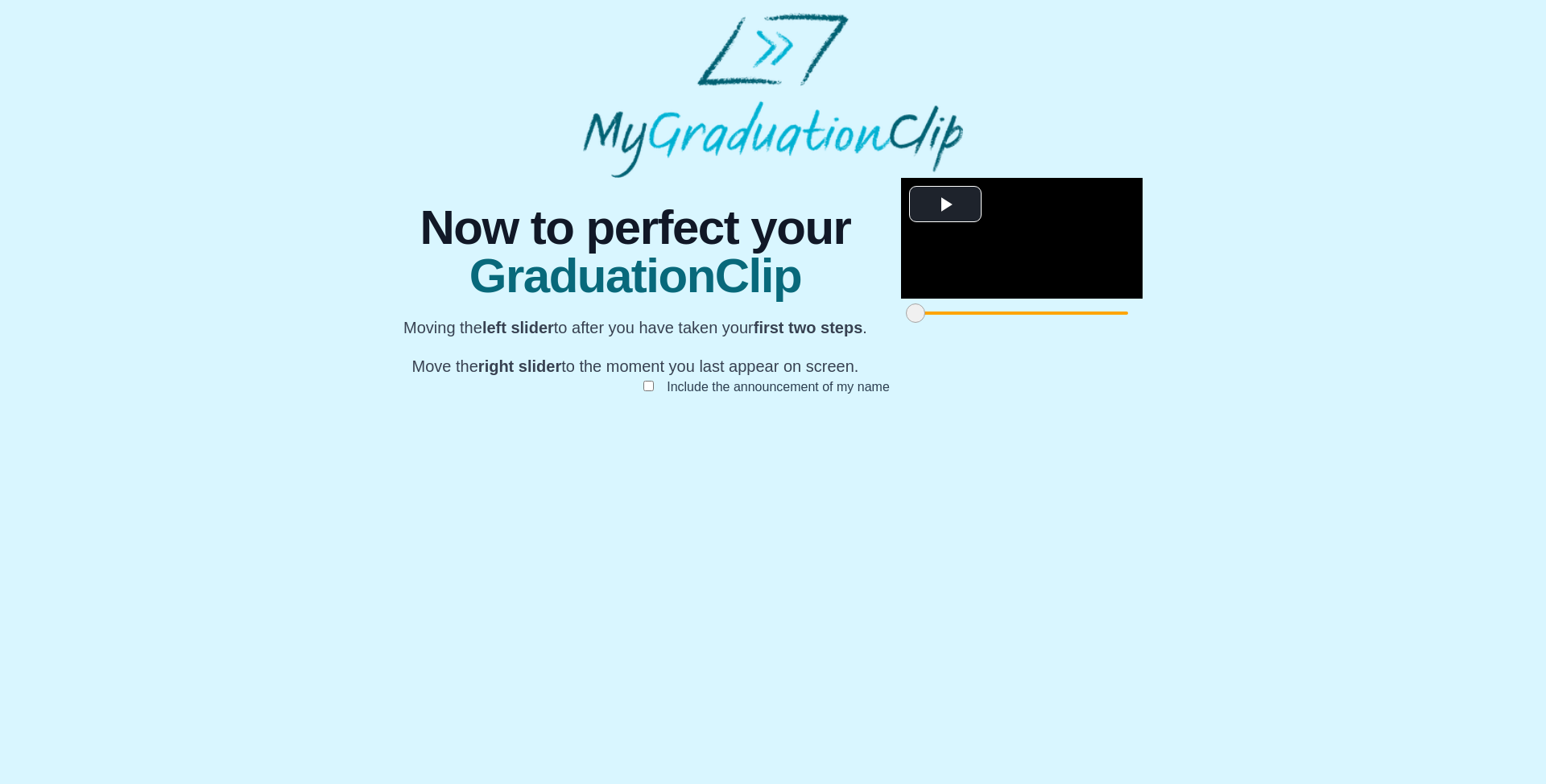
scroll to position [72, 0]
drag, startPoint x: 445, startPoint y: 707, endPoint x: 555, endPoint y: 697, distance: 110.5
click at [1016, 323] on span at bounding box center [1026, 313] width 20 height 20
drag, startPoint x: 1096, startPoint y: 710, endPoint x: 875, endPoint y: 707, distance: 221.0
click at [1341, 323] on span at bounding box center [1350, 313] width 20 height 20
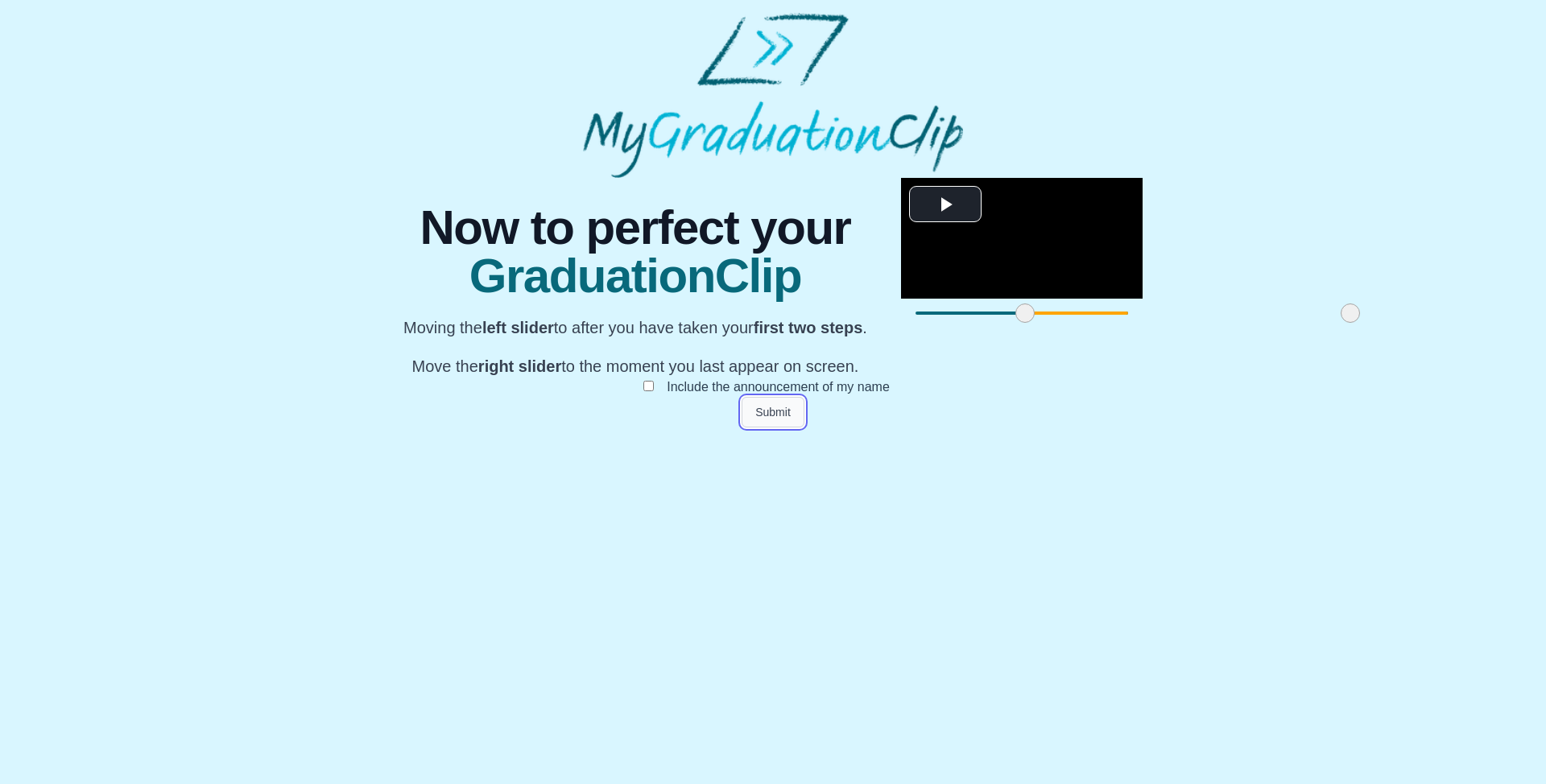
click at [767, 428] on button "Submit" at bounding box center [773, 412] width 63 height 30
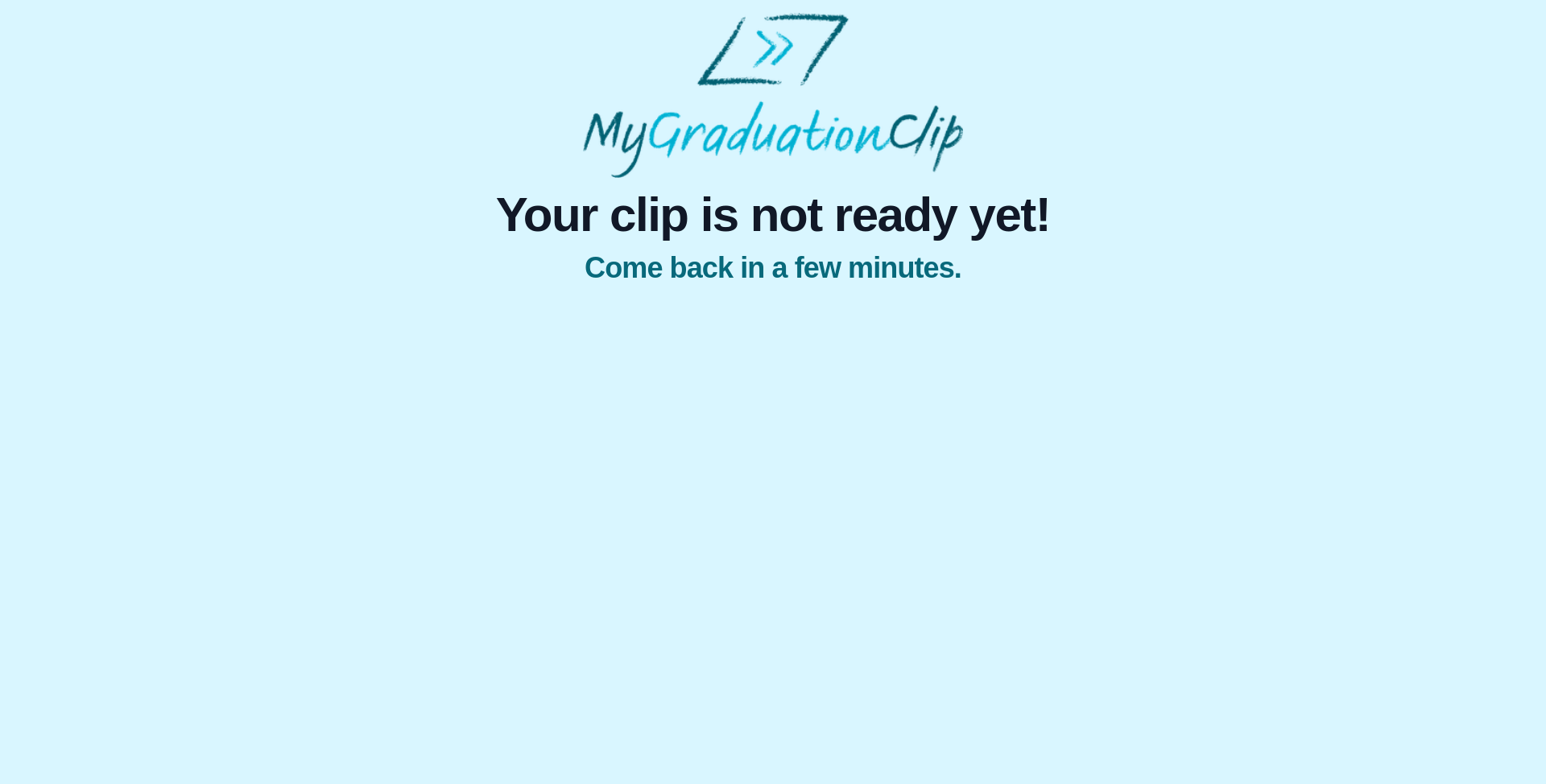
click at [970, 221] on span "Your clip is not ready yet!" at bounding box center [773, 215] width 555 height 48
click at [979, 303] on html "Your clip is not ready yet! Come back in a few minutes." at bounding box center [773, 152] width 1546 height 303
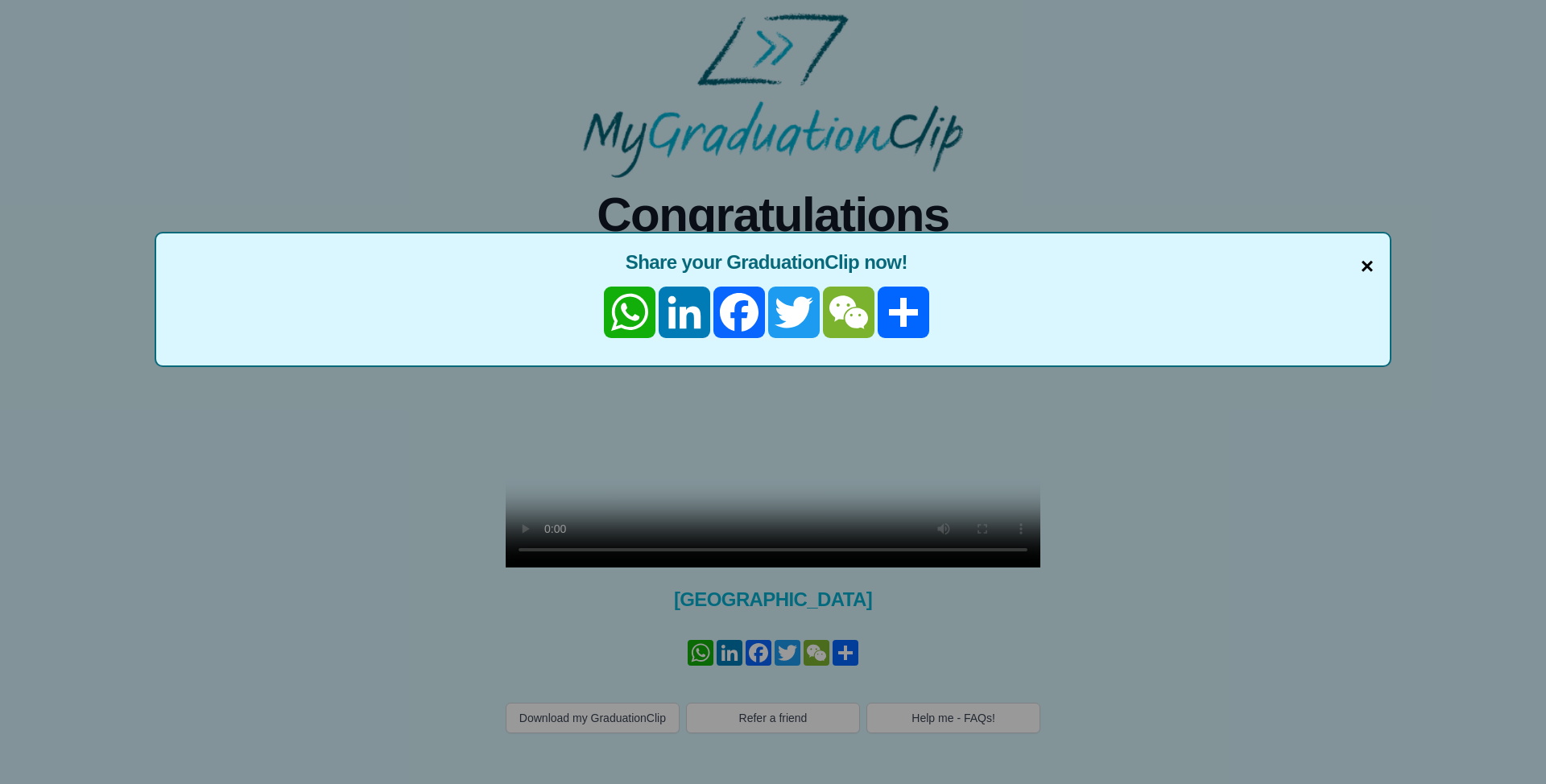
click at [1364, 262] on span "×" at bounding box center [1367, 266] width 13 height 34
